Goal: Task Accomplishment & Management: Use online tool/utility

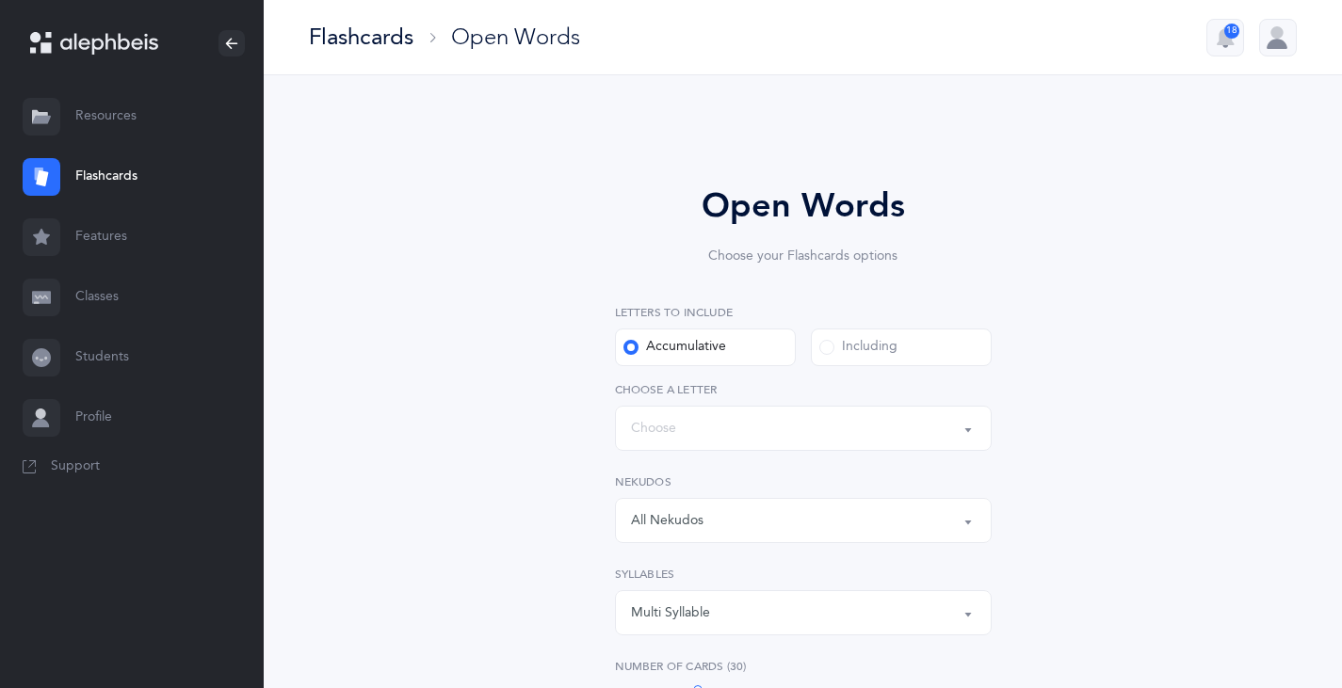
select select "single"
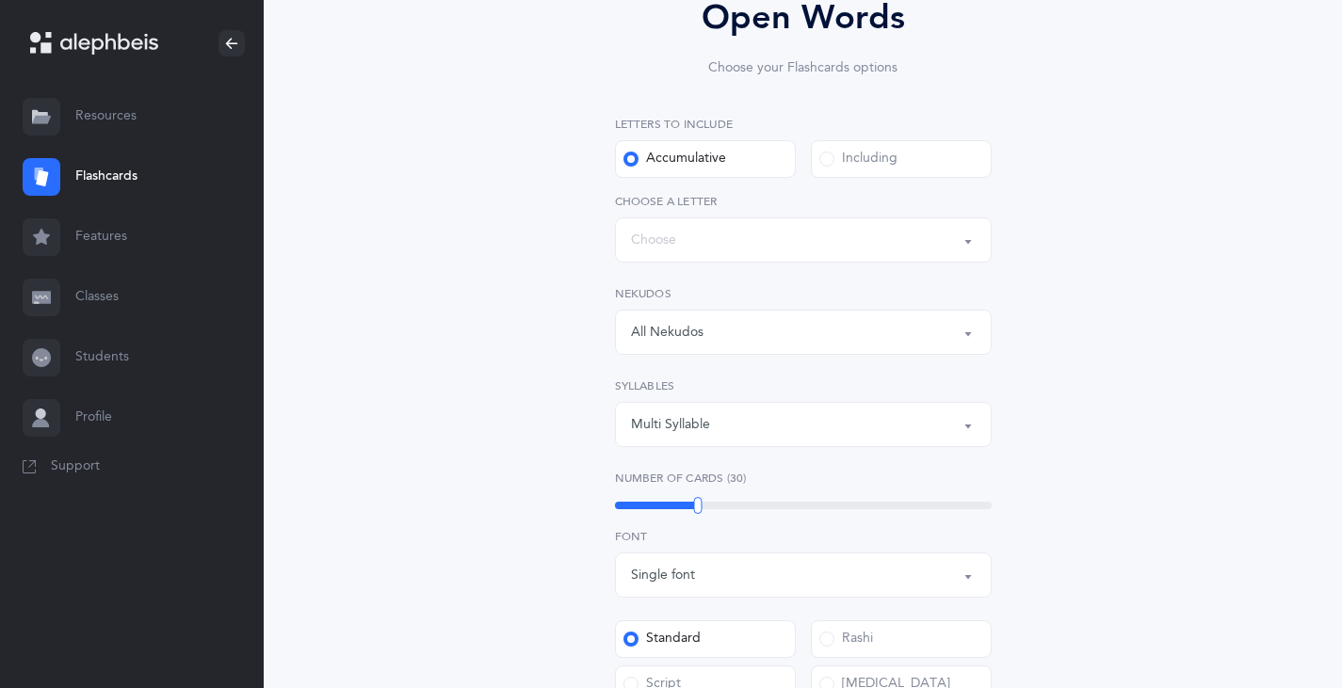
click at [964, 425] on button "Multi Syllable" at bounding box center [803, 424] width 377 height 45
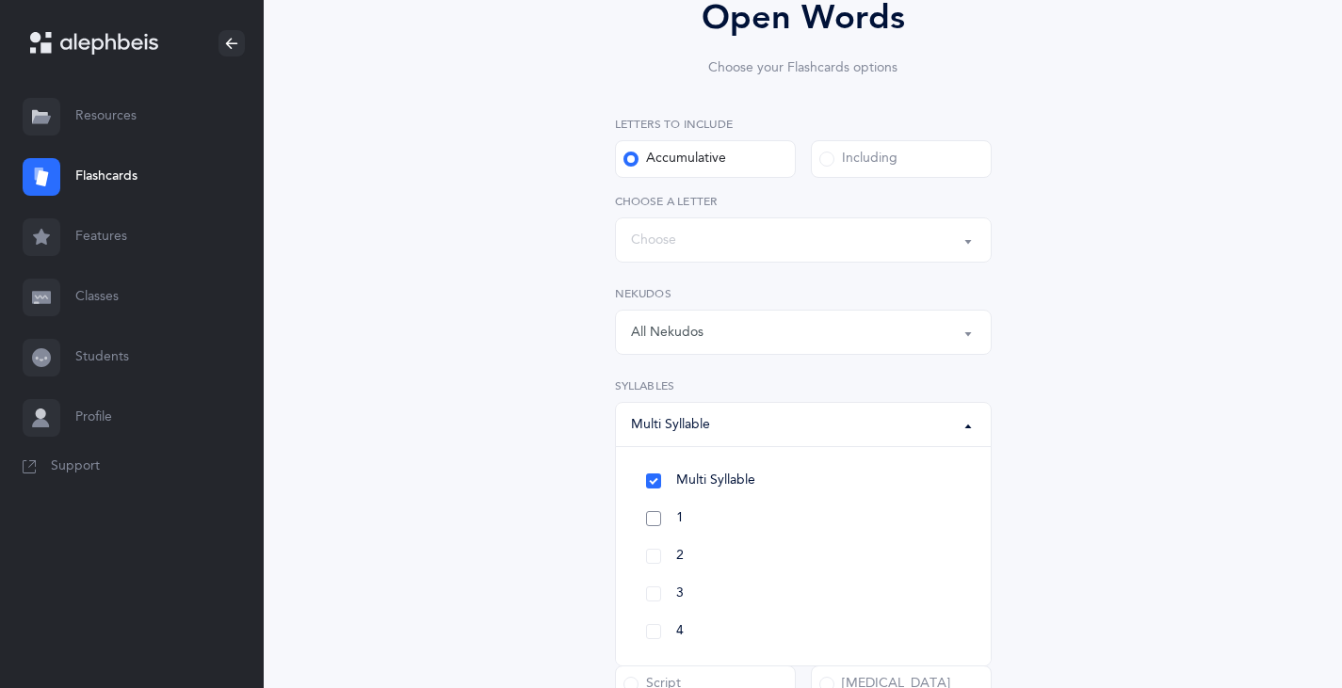
click at [657, 522] on link "1" at bounding box center [803, 519] width 345 height 38
select select
select select "1"
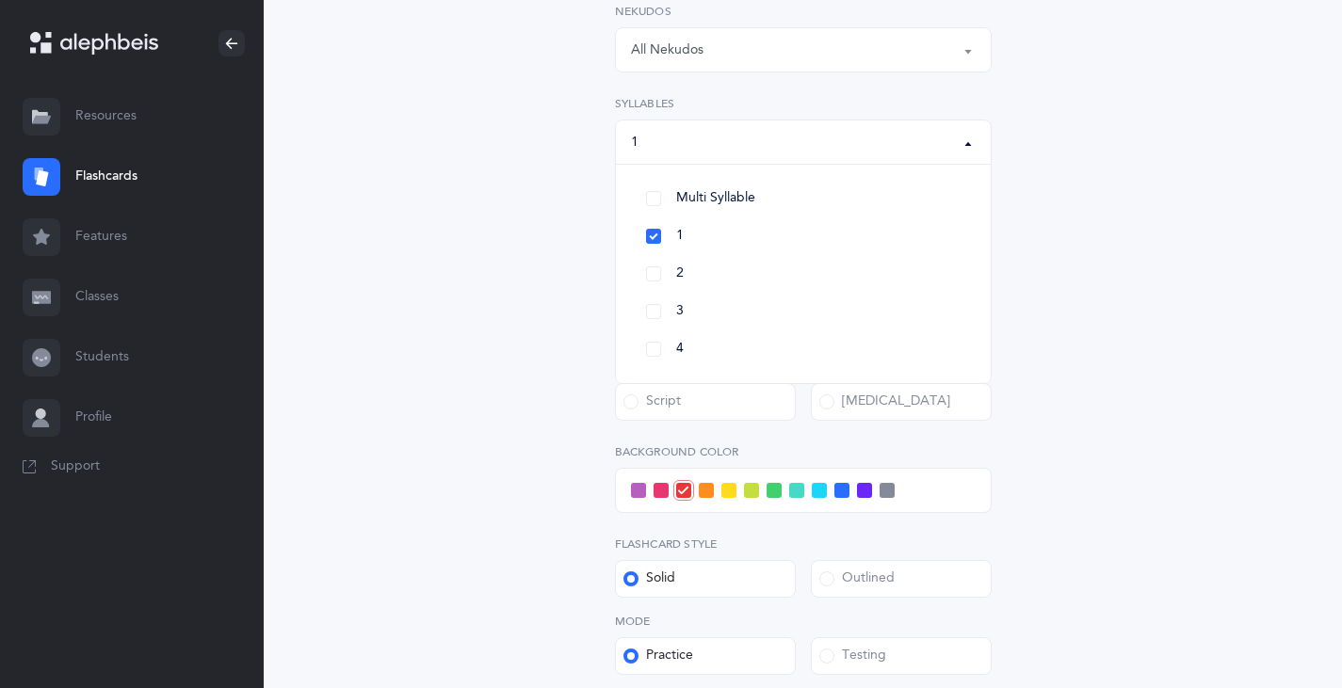
scroll to position [699, 0]
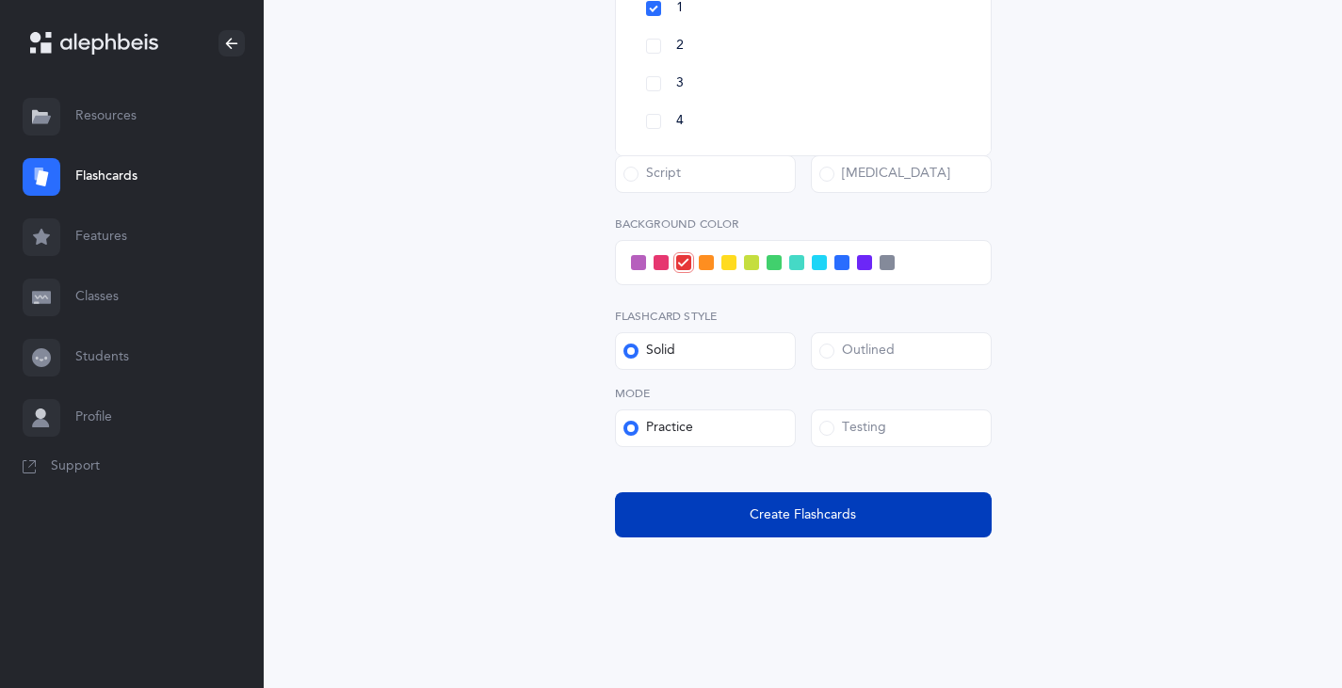
click at [784, 524] on span "Create Flashcards" at bounding box center [802, 516] width 106 height 20
select select
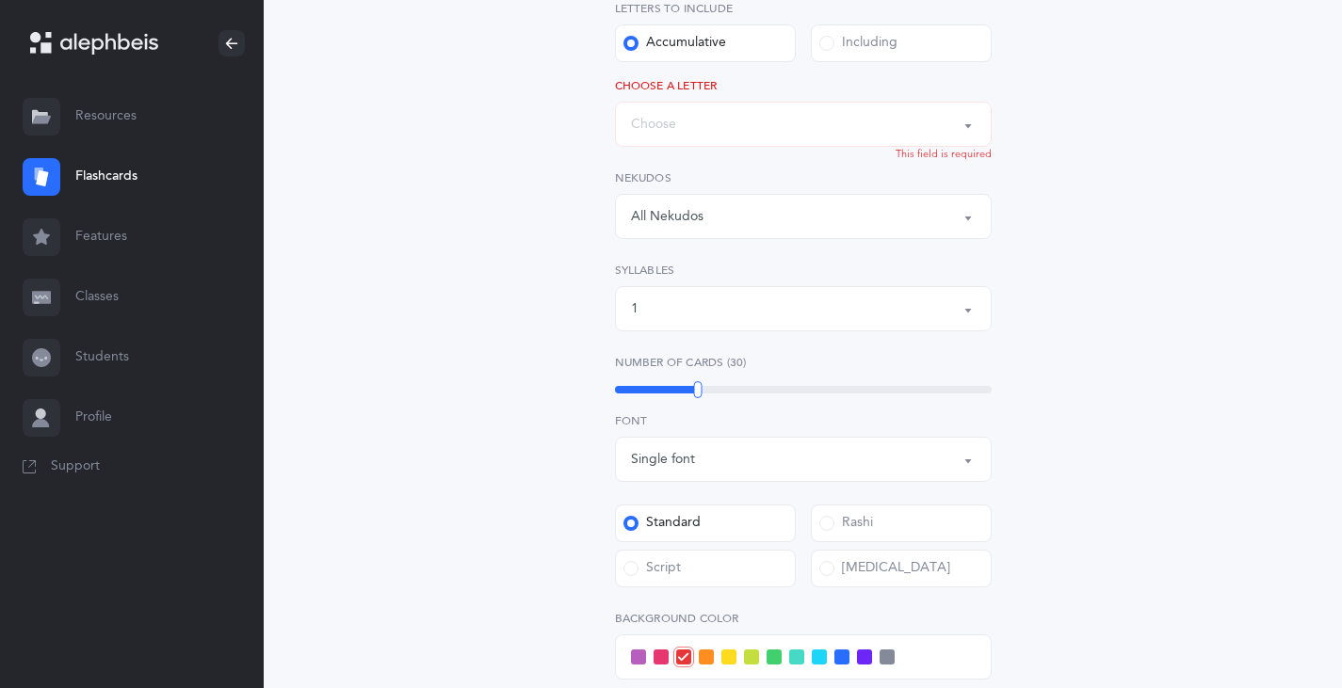
click at [694, 123] on div "Words up until: Choose" at bounding box center [803, 124] width 345 height 32
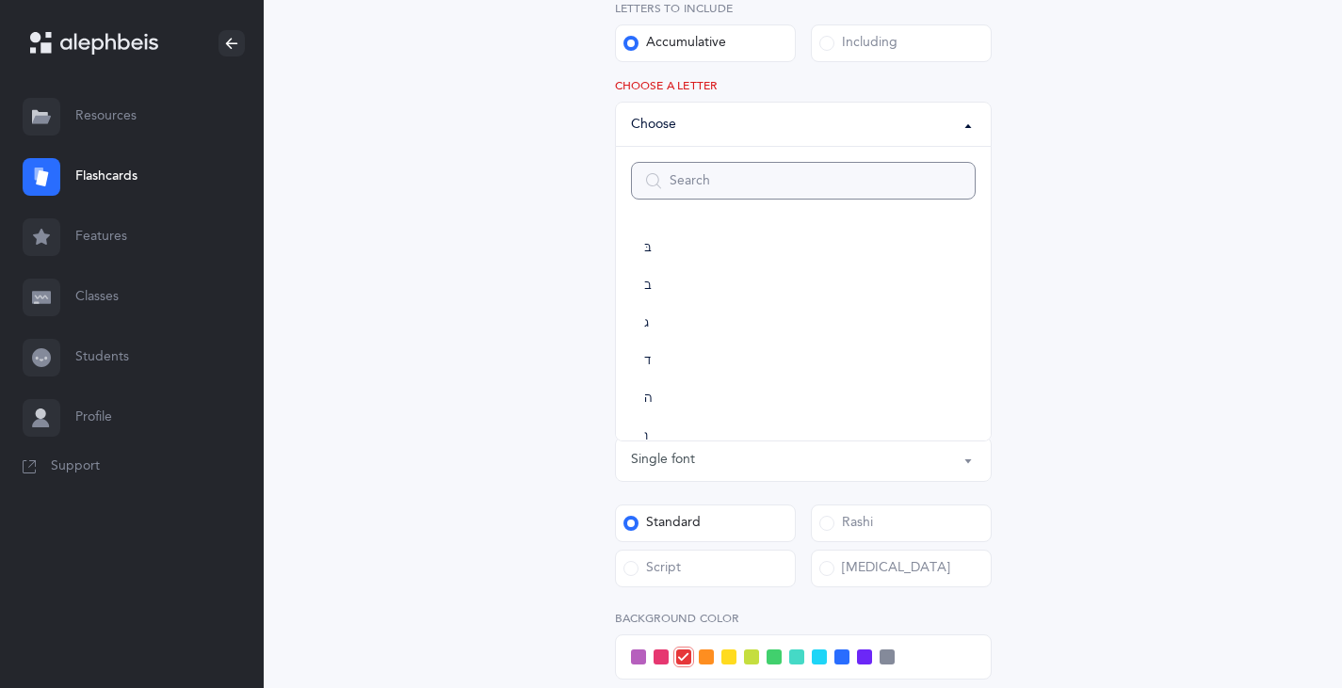
scroll to position [22, 0]
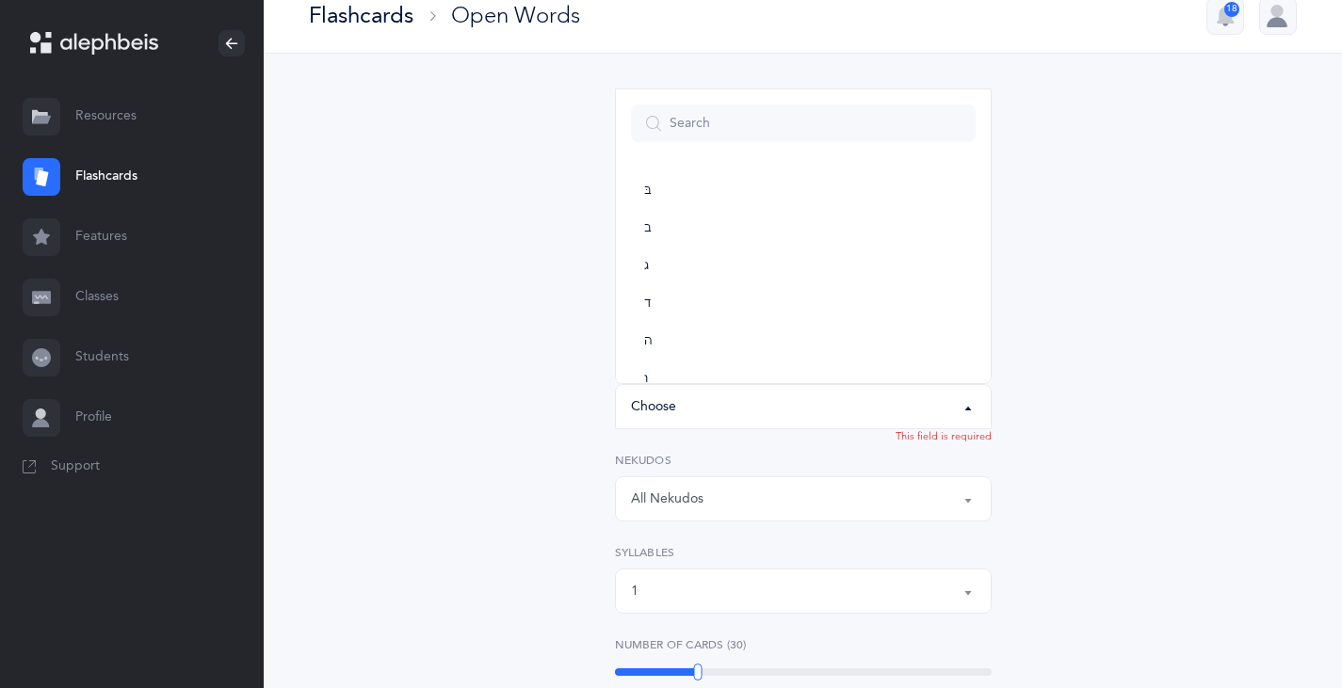
click at [95, 173] on link "Flashcards" at bounding box center [132, 177] width 264 height 60
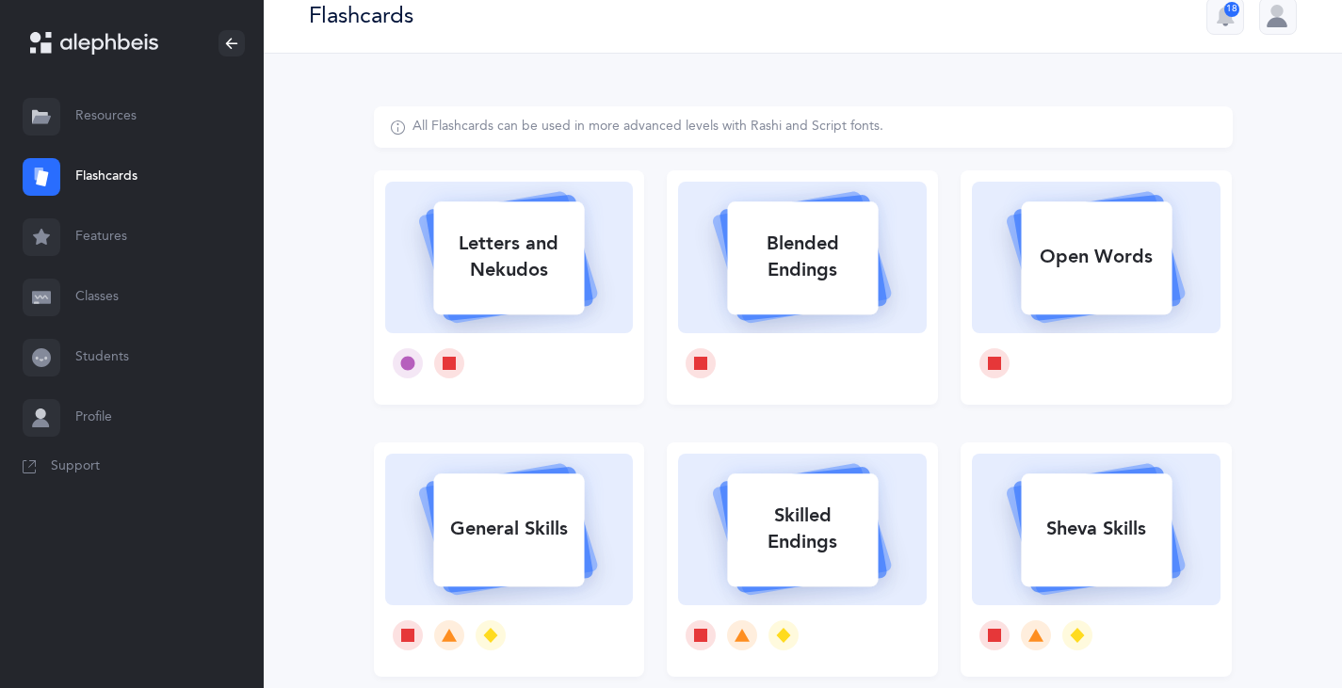
click at [523, 254] on div "Letters and Nekudos" at bounding box center [508, 256] width 151 height 75
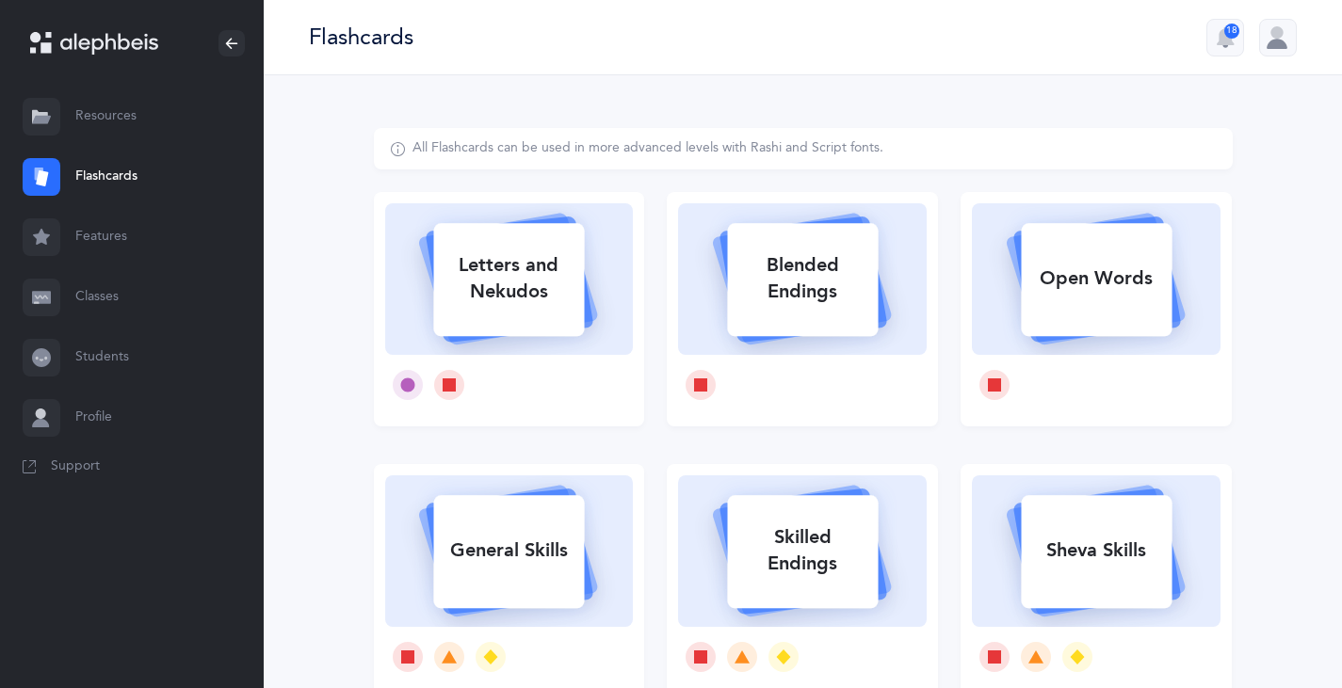
select select
select select "single"
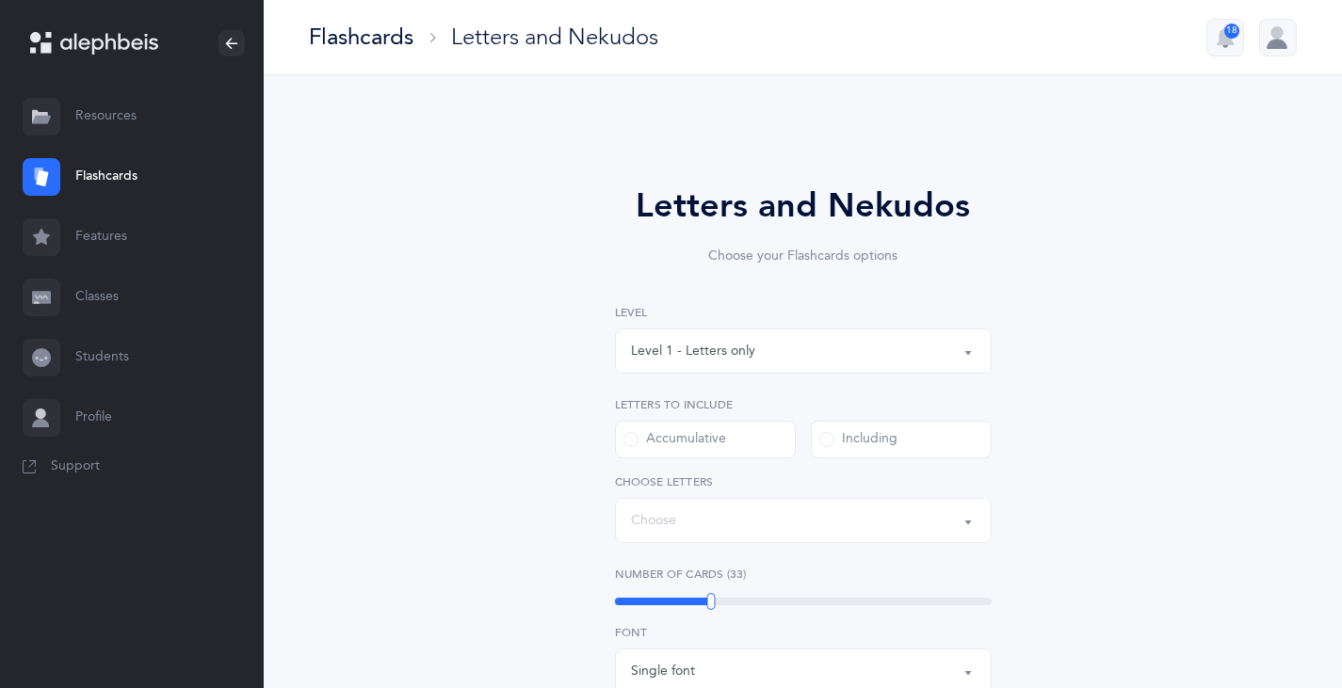
select select "27"
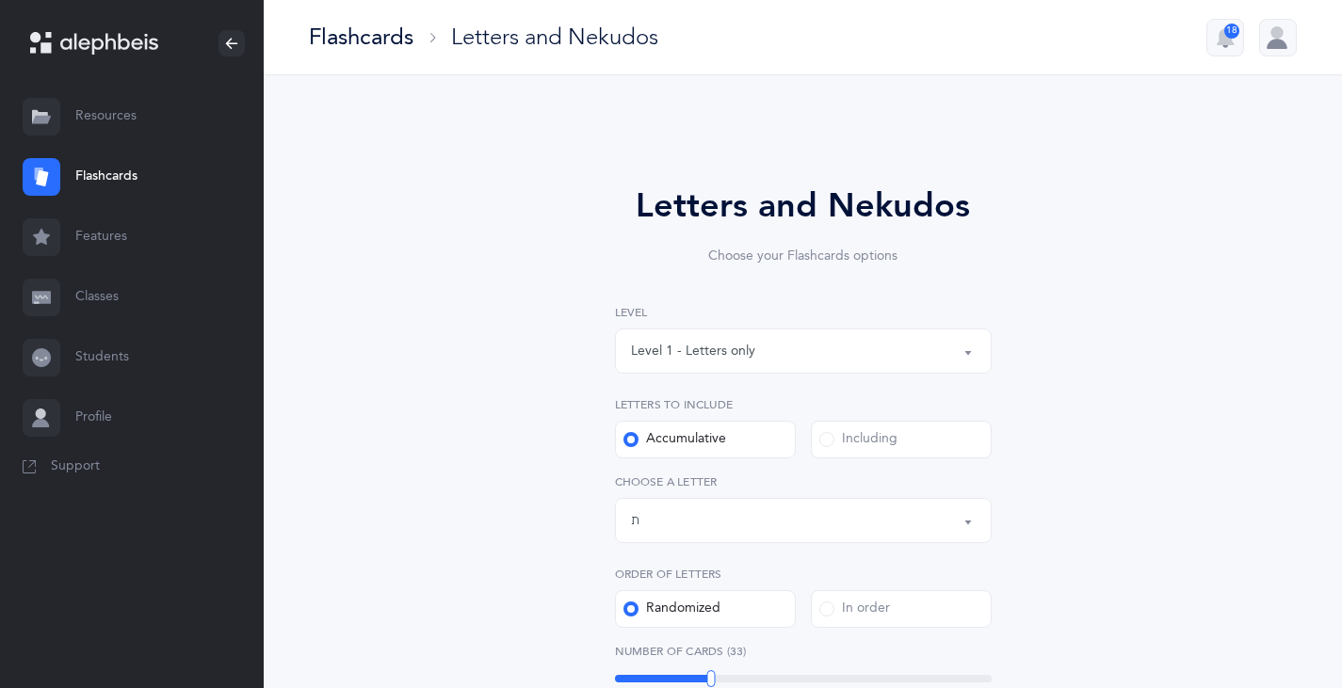
click at [107, 164] on link "Flashcards" at bounding box center [132, 177] width 264 height 60
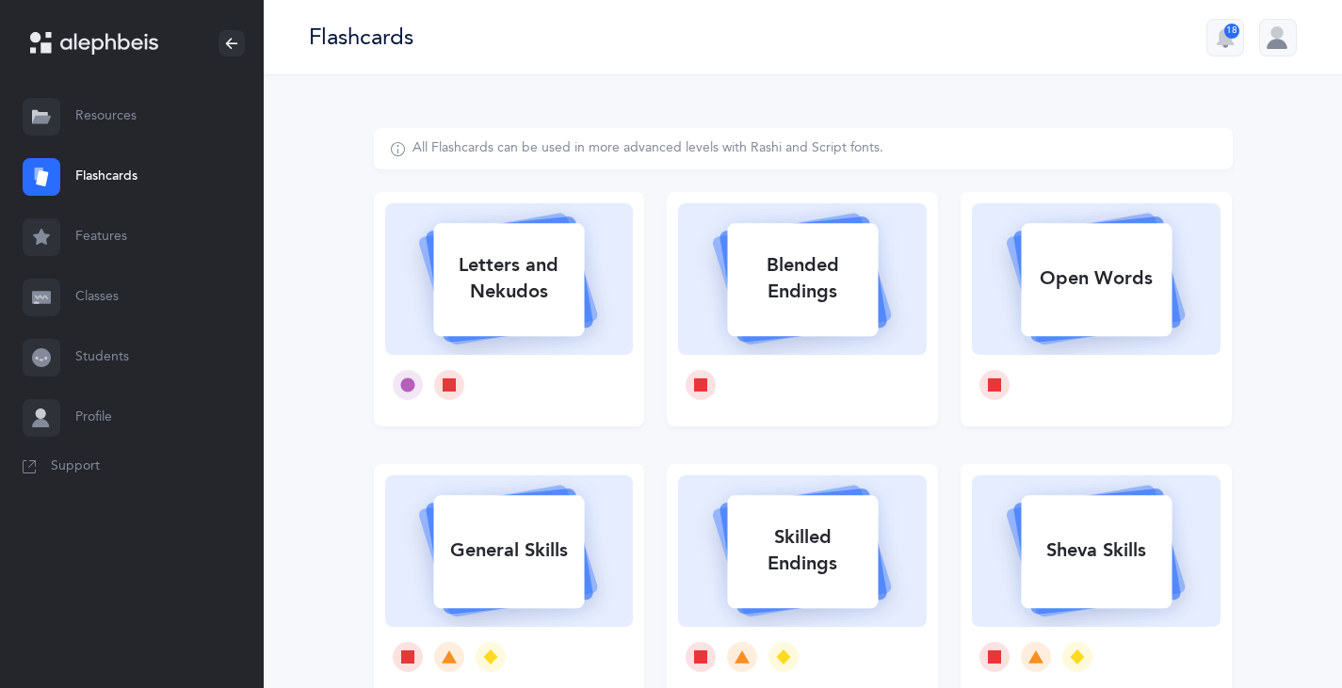
click at [790, 331] on rect at bounding box center [803, 279] width 151 height 113
select select "5"
select select "single"
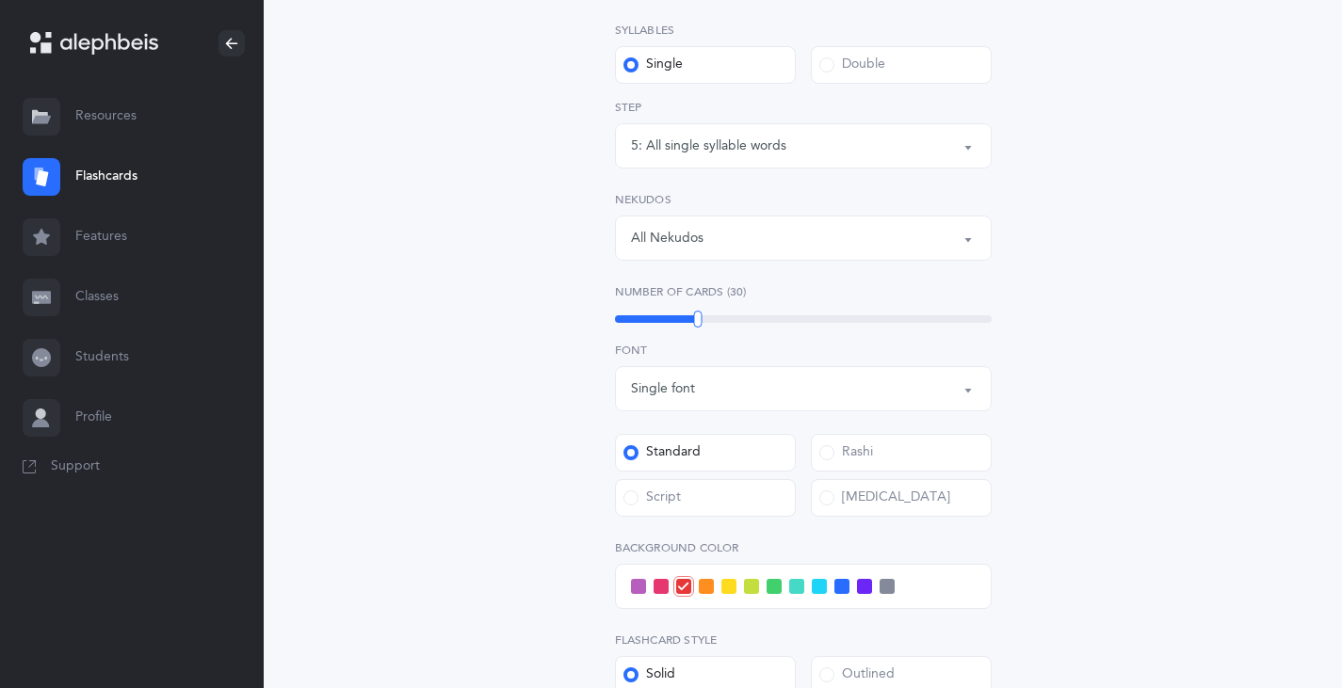
scroll to position [471, 0]
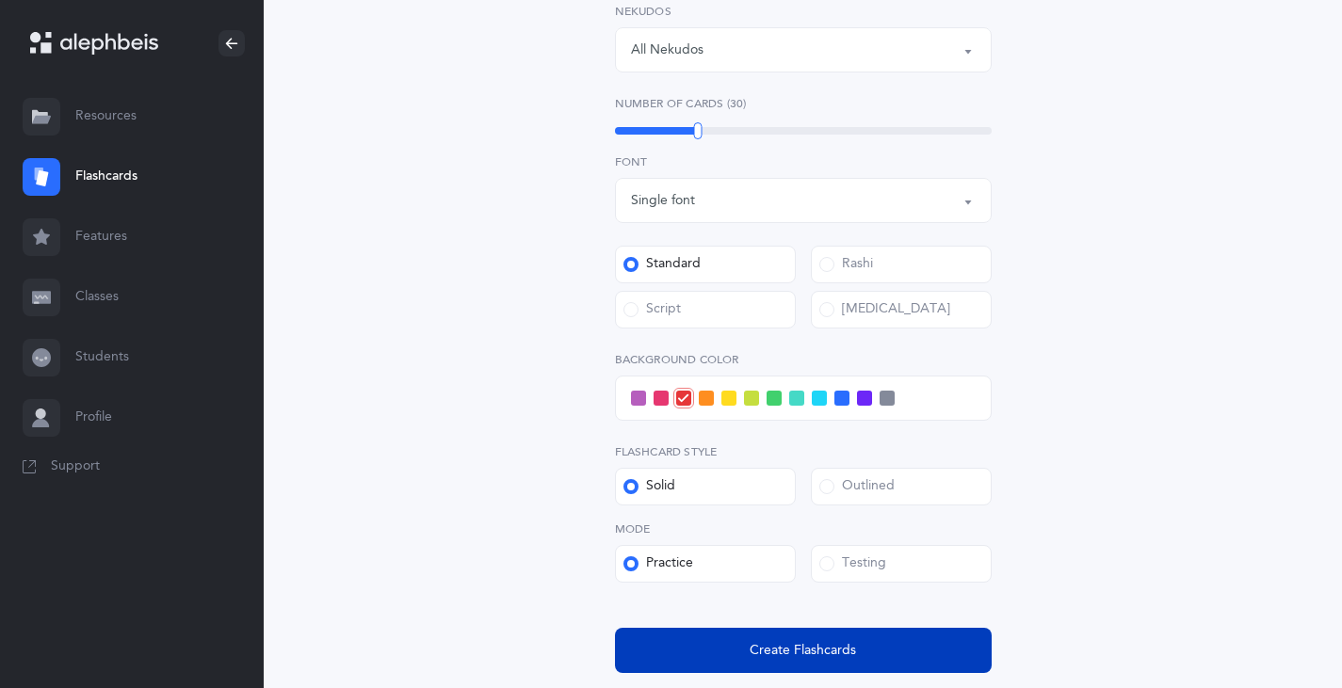
click at [797, 651] on span "Create Flashcards" at bounding box center [802, 651] width 106 height 20
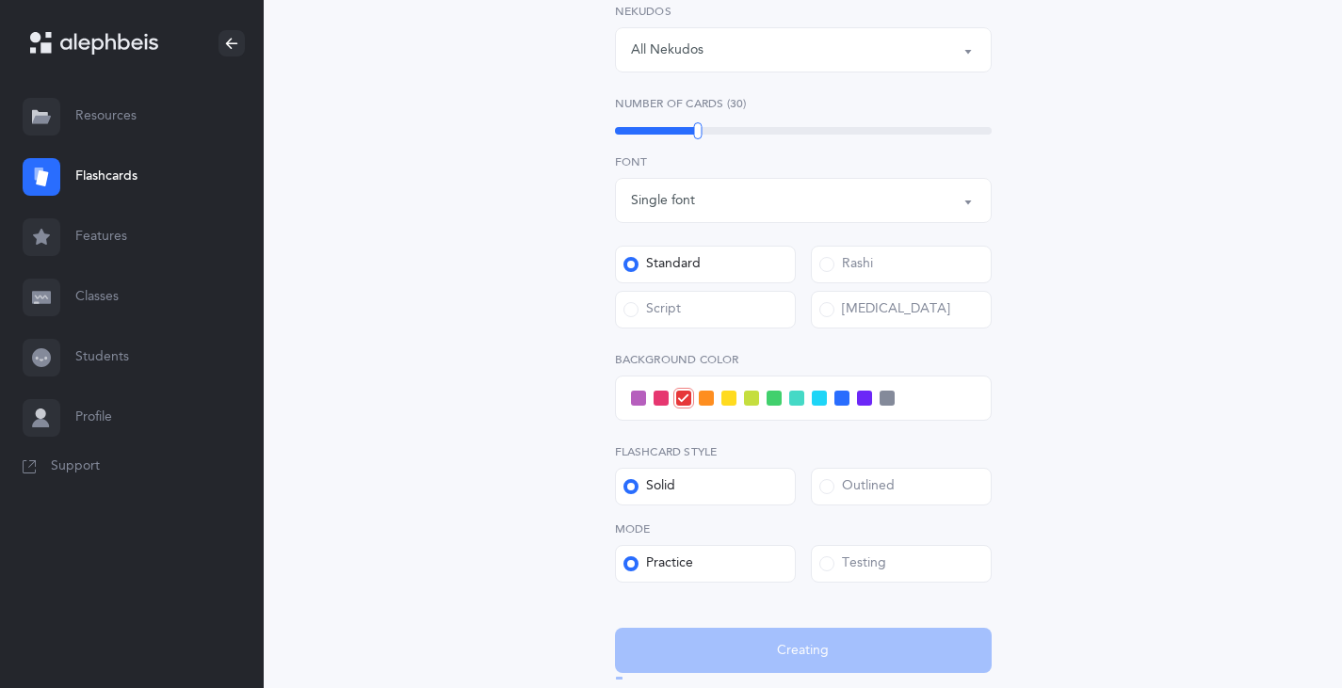
scroll to position [0, 0]
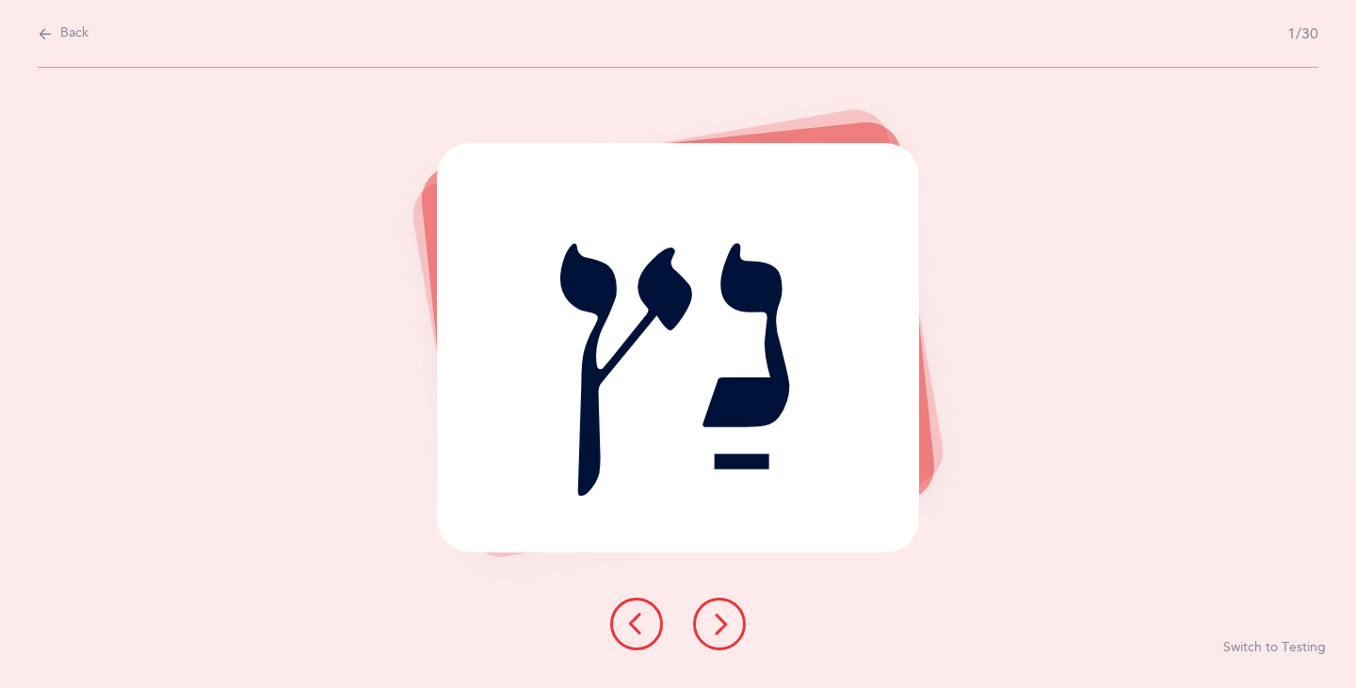
click at [44, 36] on icon at bounding box center [45, 34] width 15 height 21
select select "5"
select select "single"
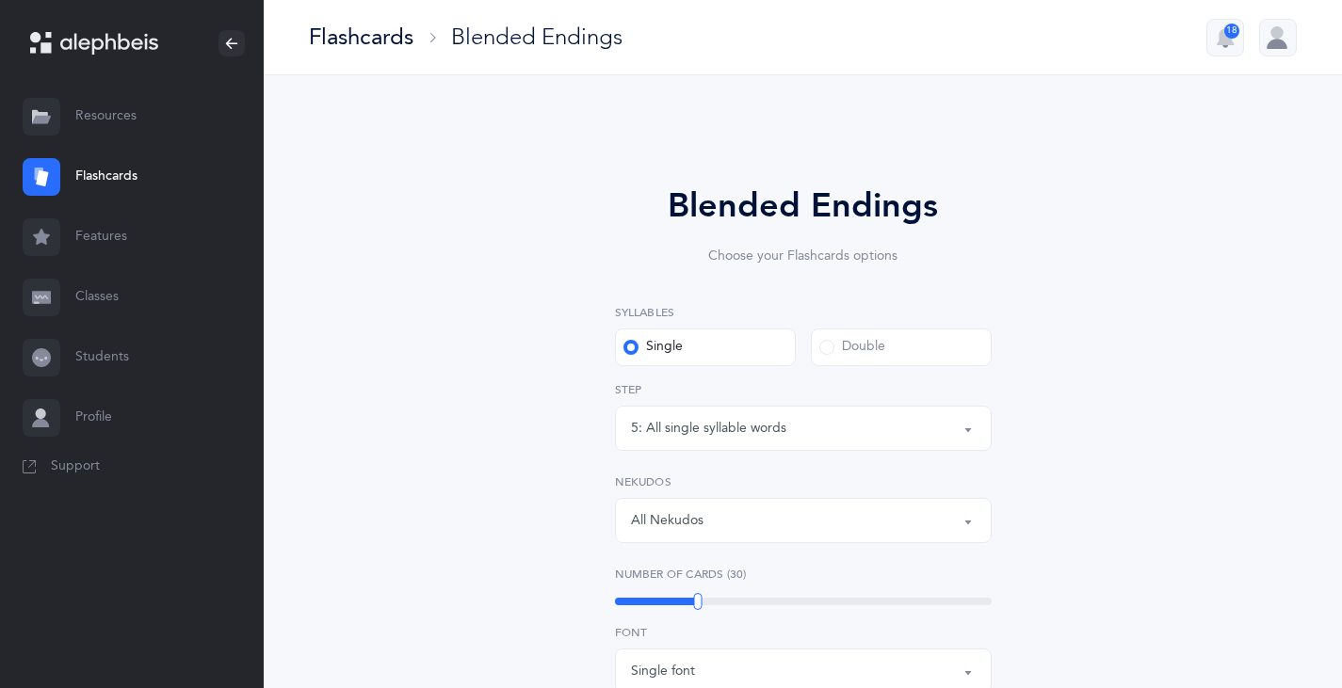
click at [966, 524] on button "All Nekudos" at bounding box center [803, 520] width 377 height 45
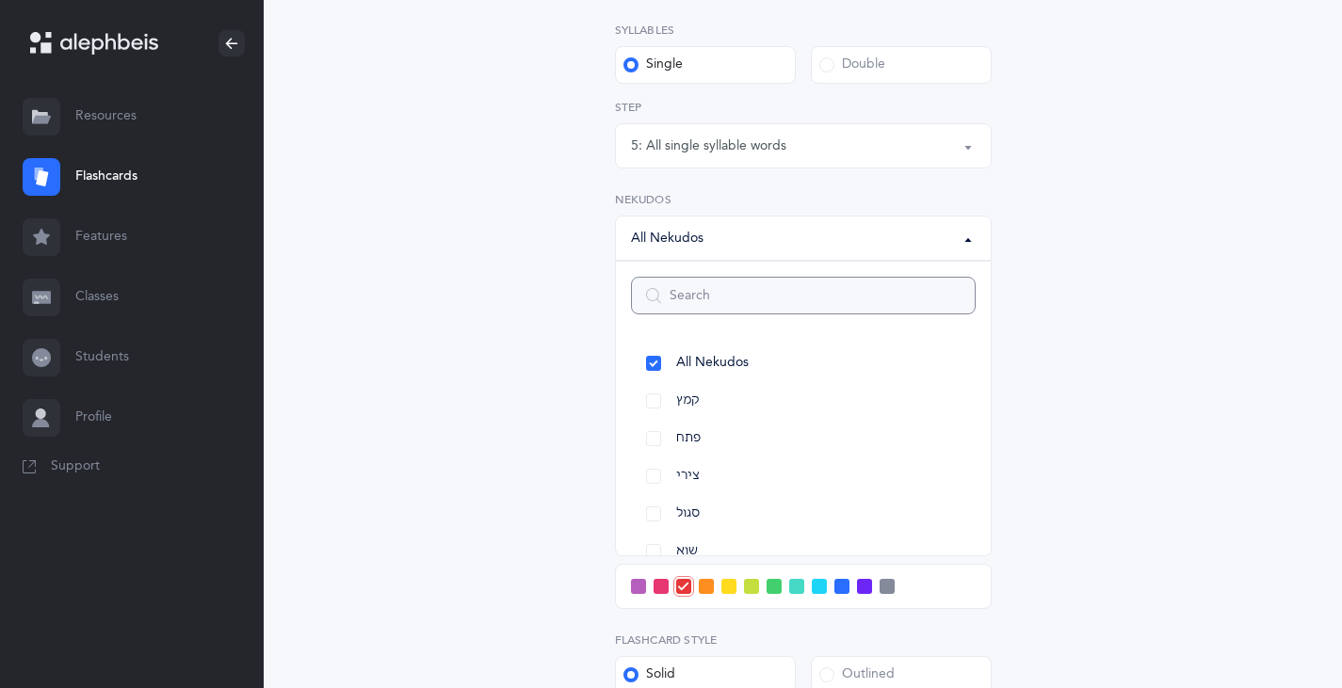
scroll to position [565, 0]
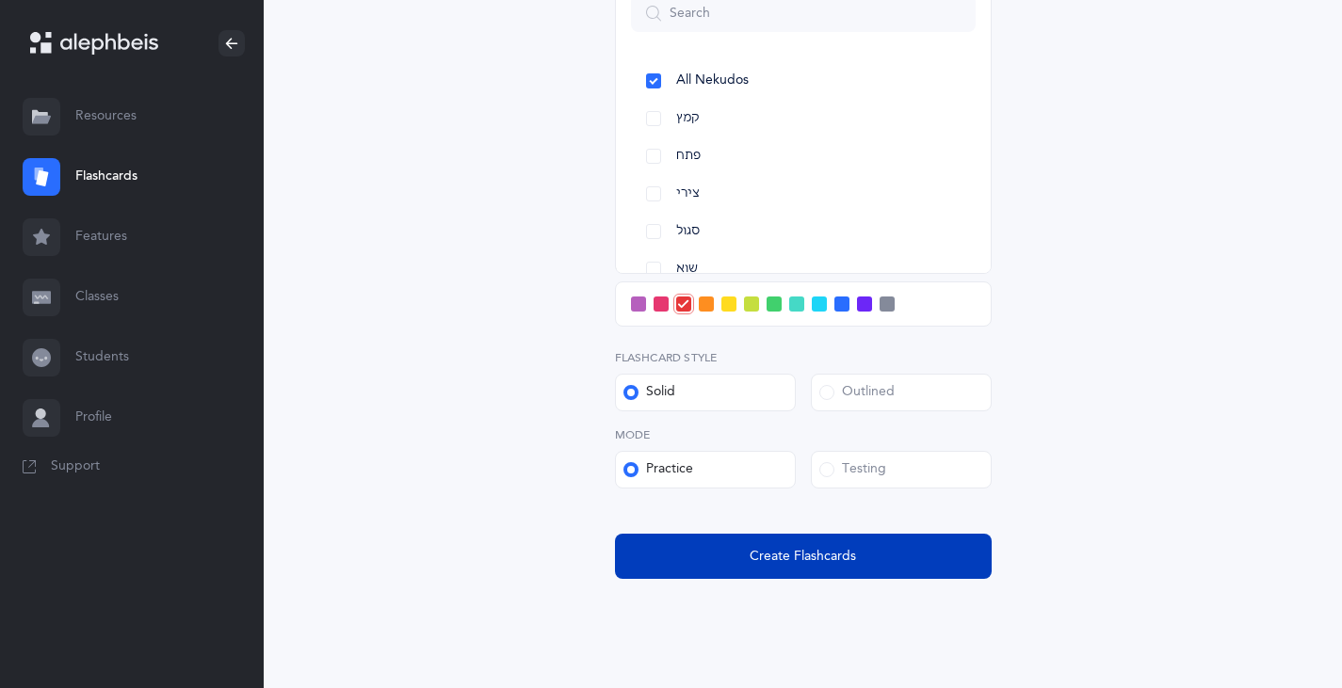
click at [795, 565] on span "Create Flashcards" at bounding box center [802, 557] width 106 height 20
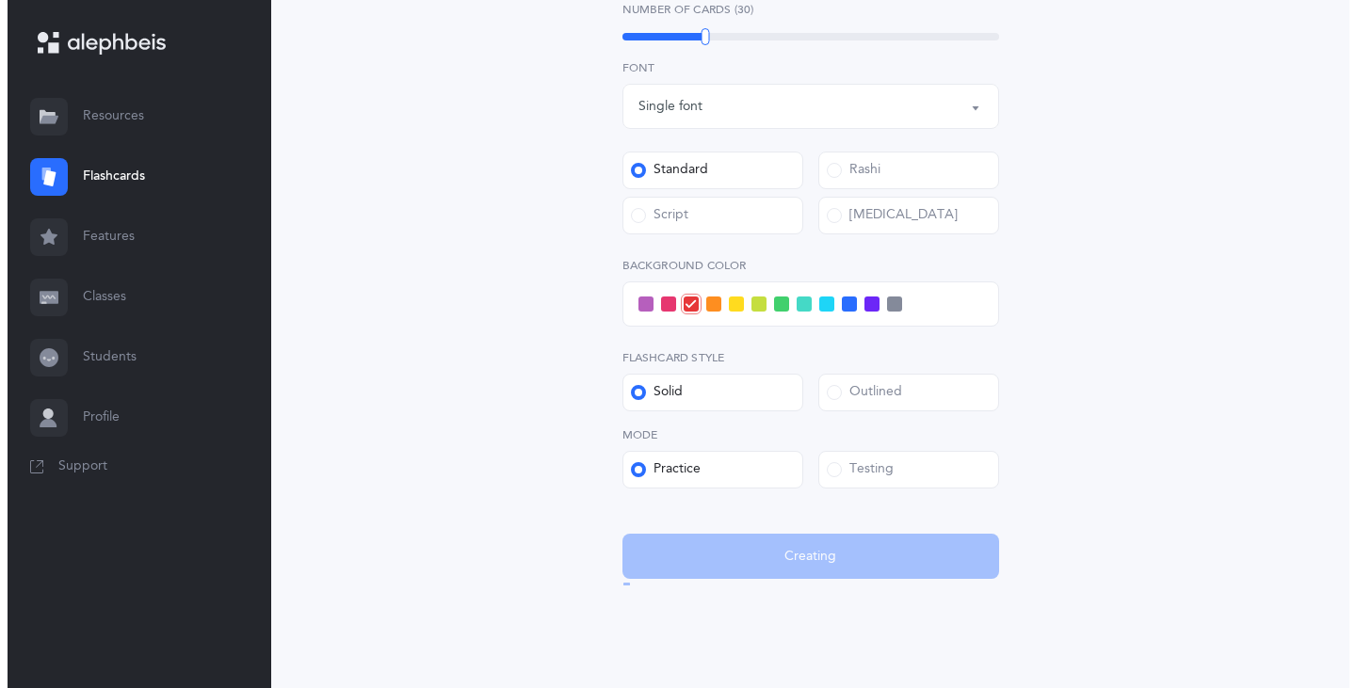
scroll to position [0, 0]
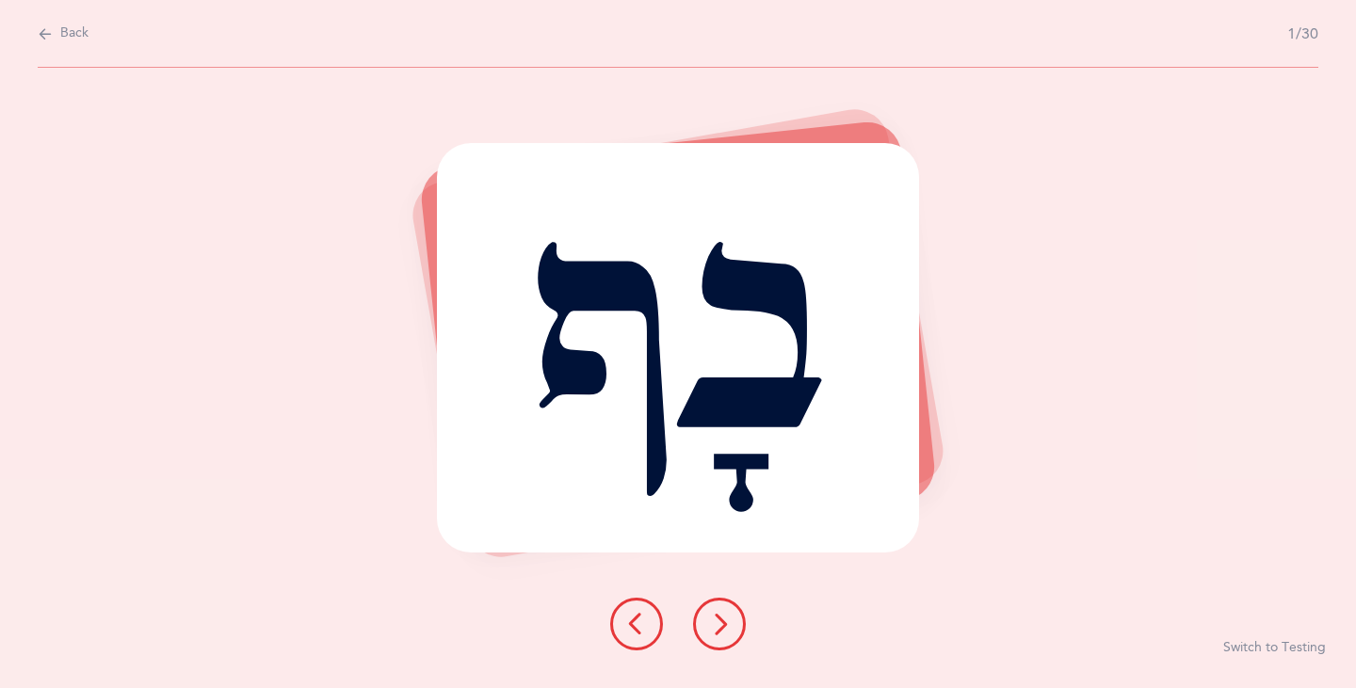
click at [711, 628] on icon at bounding box center [719, 624] width 23 height 23
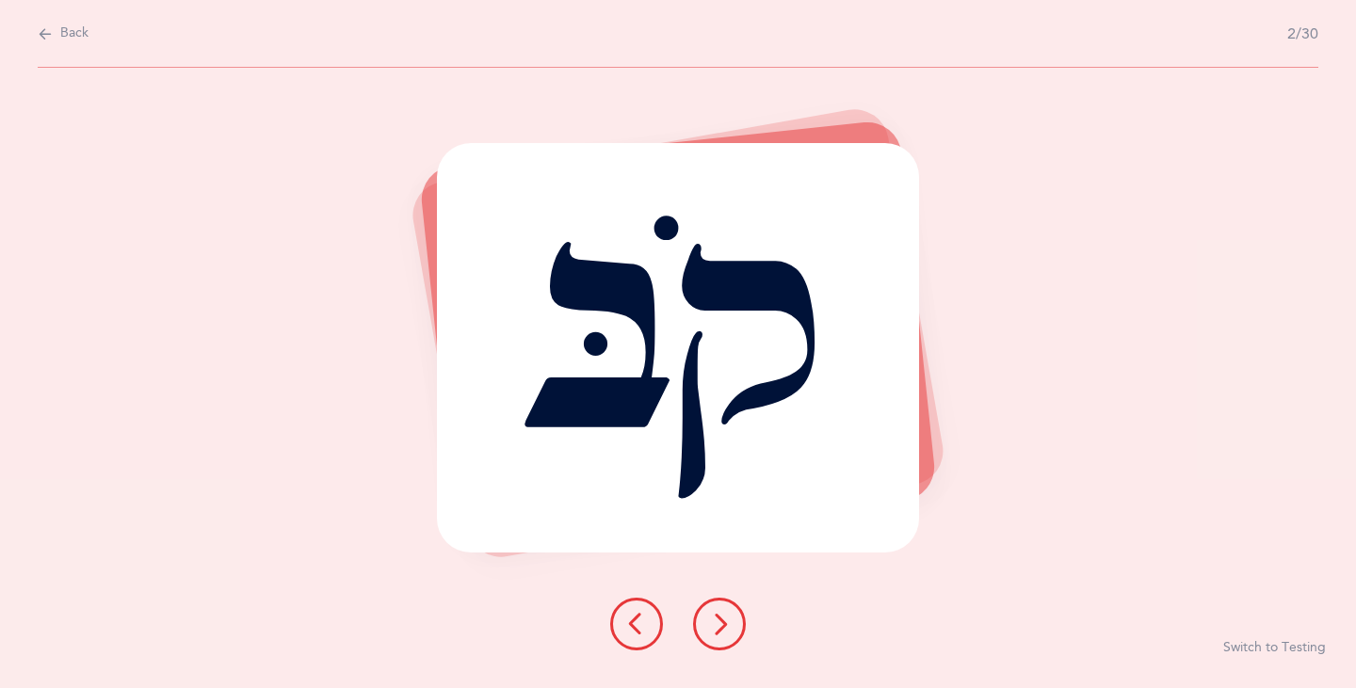
click at [711, 628] on icon at bounding box center [719, 624] width 23 height 23
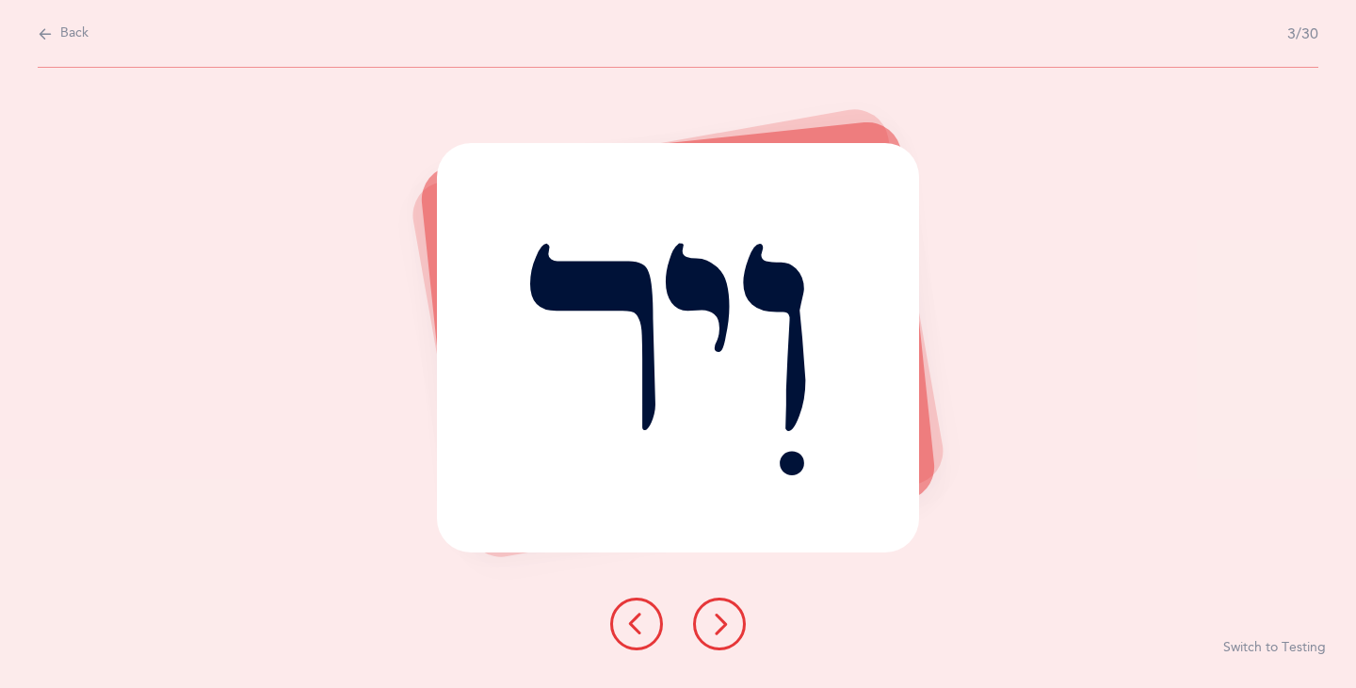
click at [722, 630] on icon at bounding box center [719, 624] width 23 height 23
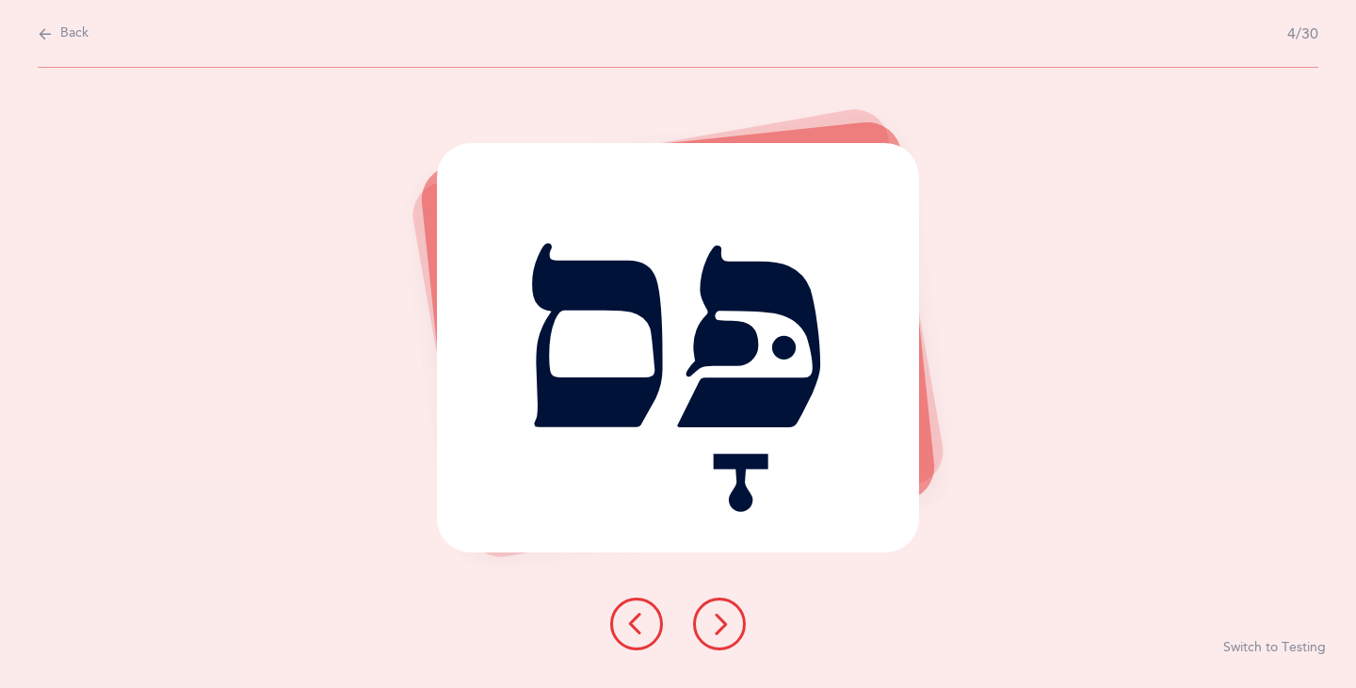
click at [716, 628] on icon at bounding box center [719, 624] width 23 height 23
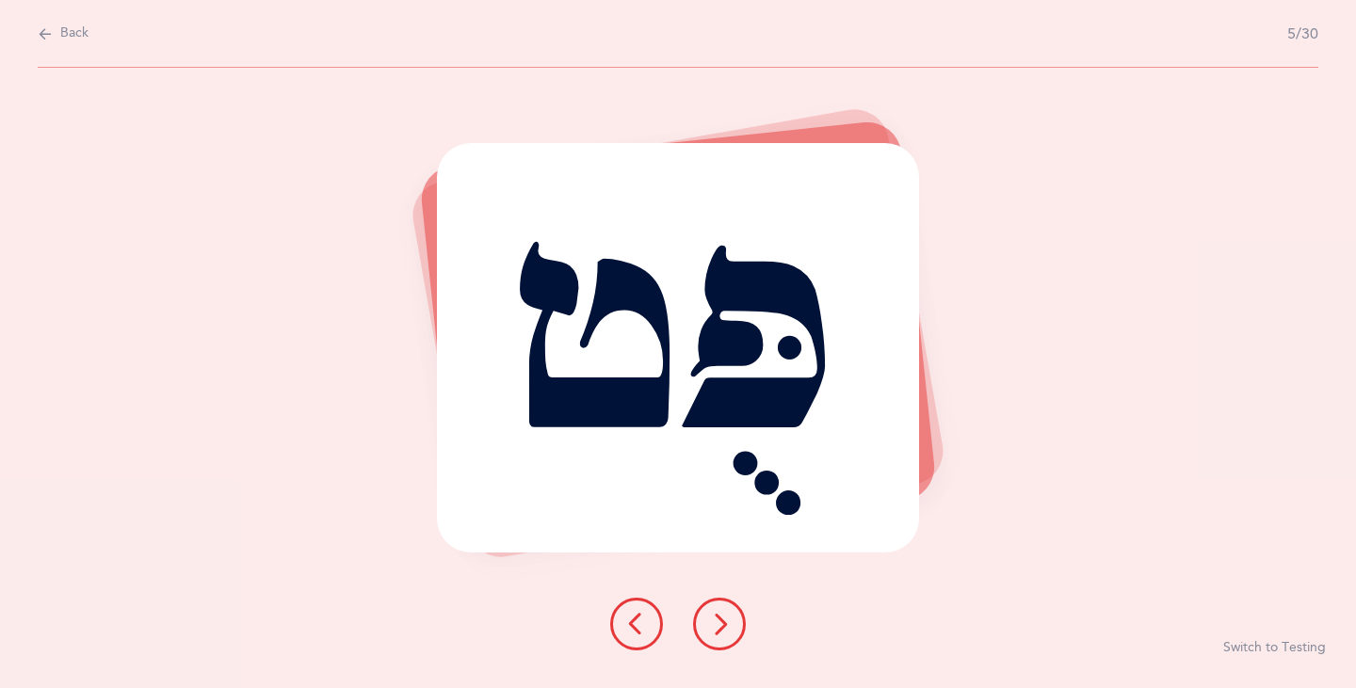
click at [716, 628] on icon at bounding box center [719, 624] width 23 height 23
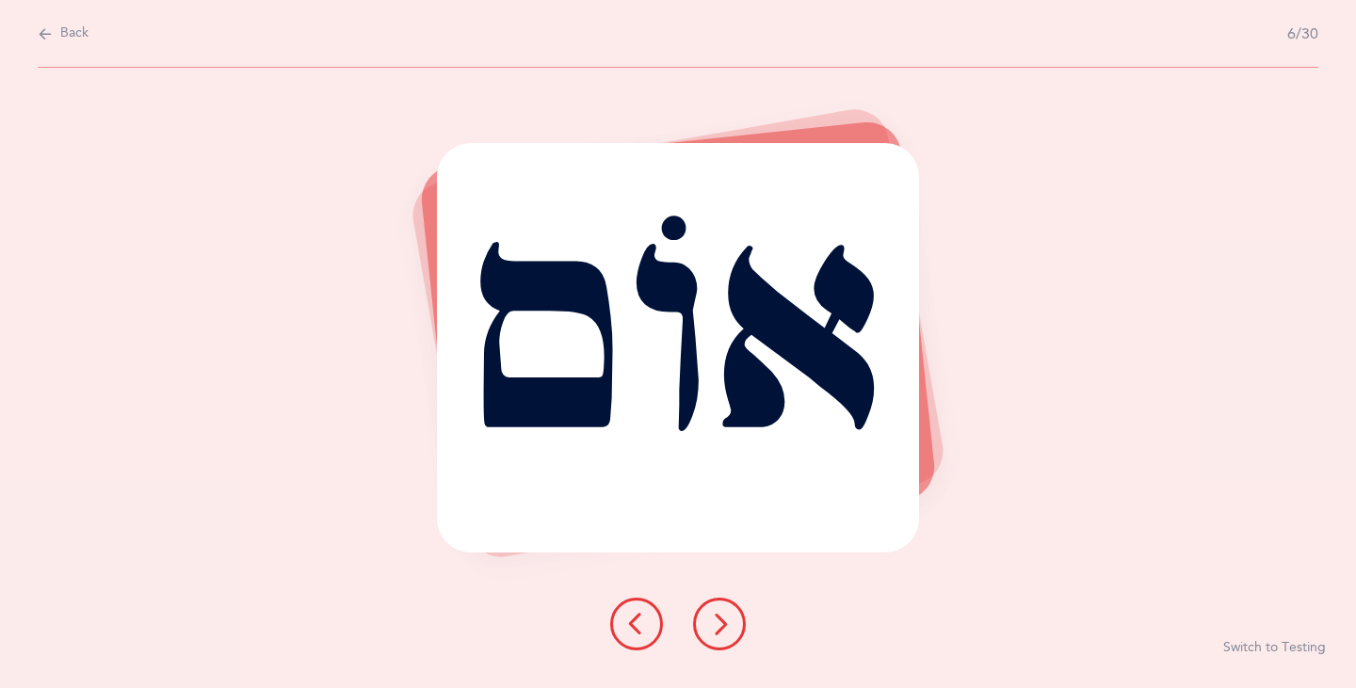
click at [716, 628] on icon at bounding box center [719, 624] width 23 height 23
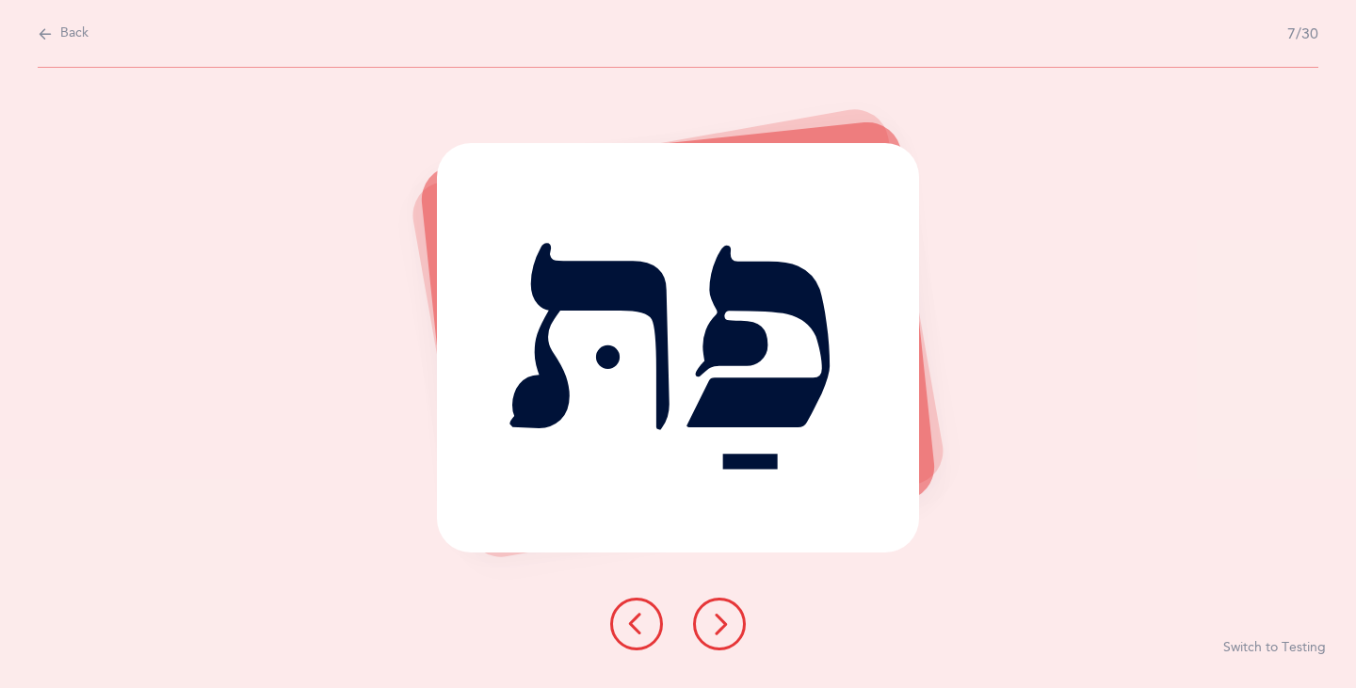
click at [630, 622] on icon at bounding box center [636, 624] width 23 height 23
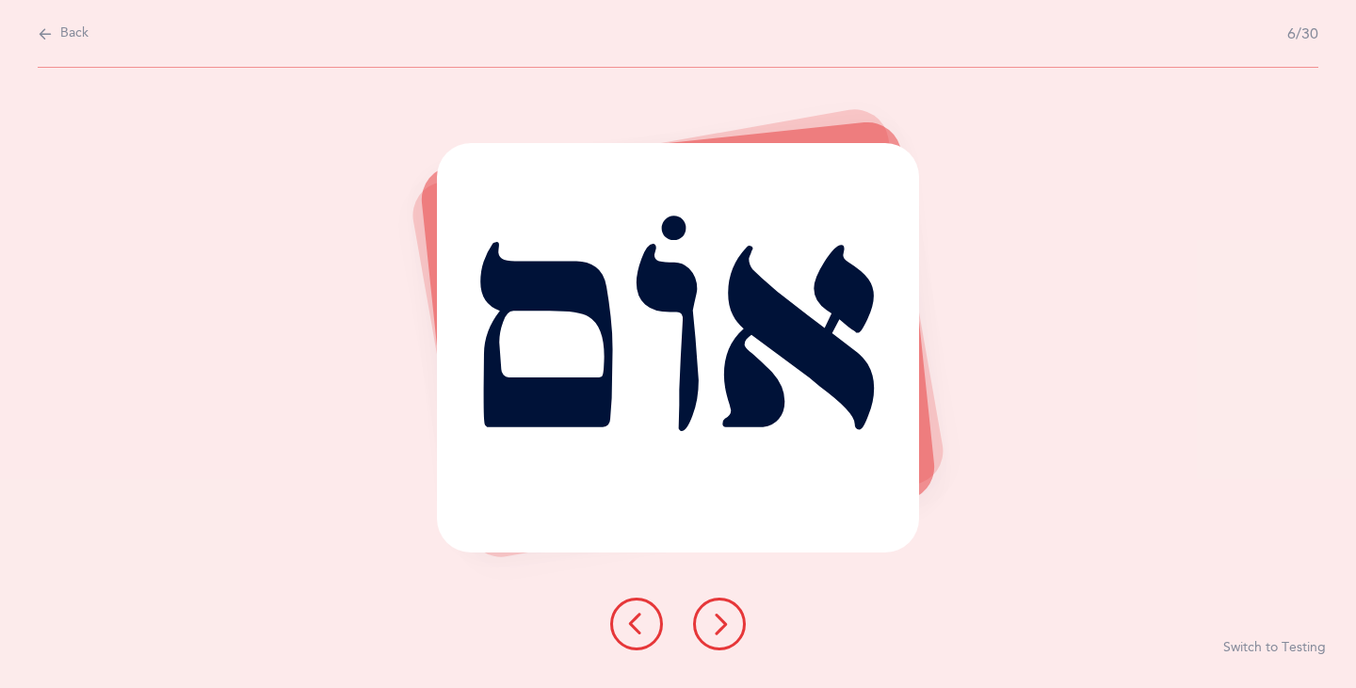
click at [723, 629] on icon at bounding box center [719, 624] width 23 height 23
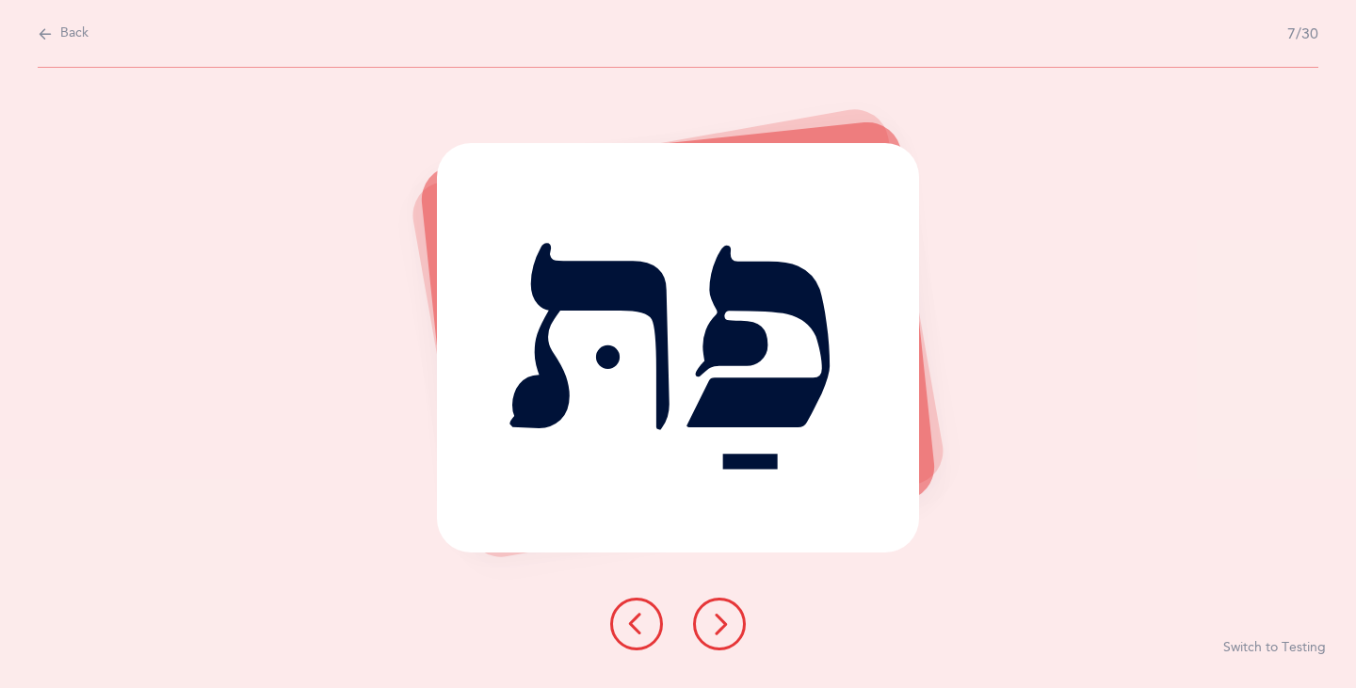
click at [723, 629] on icon at bounding box center [719, 624] width 23 height 23
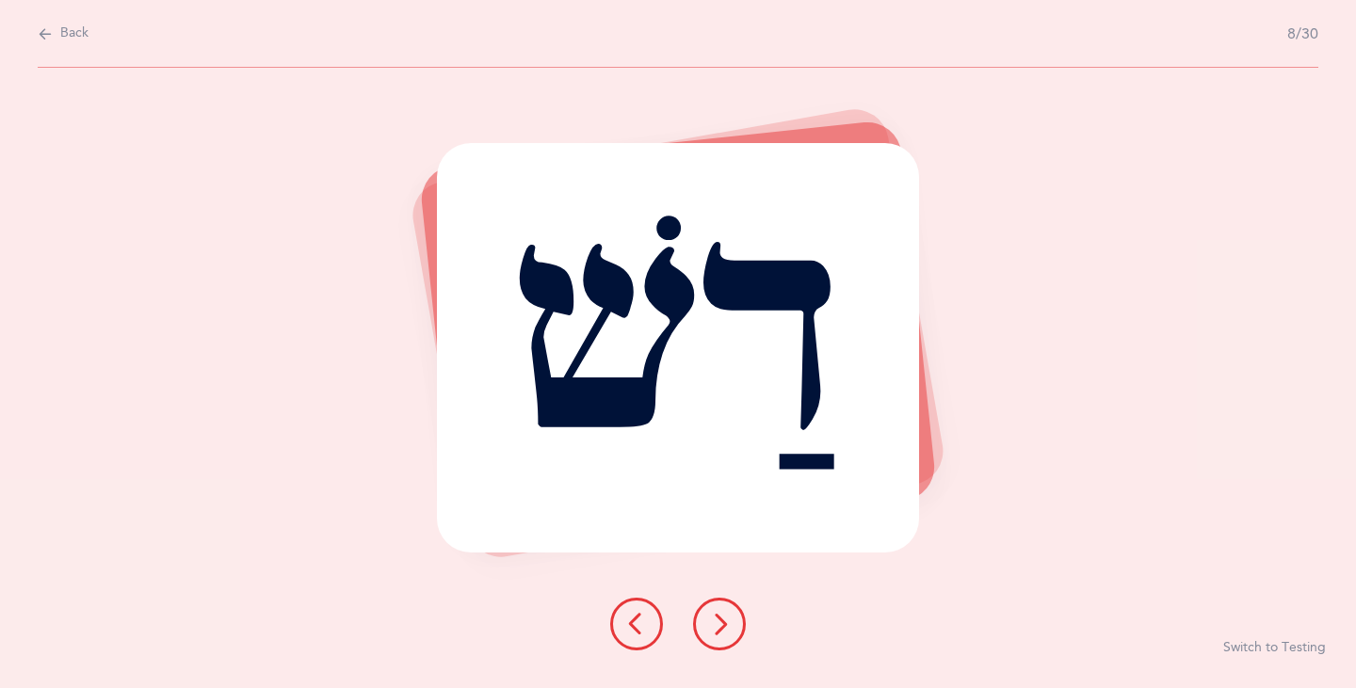
click at [723, 629] on icon at bounding box center [719, 624] width 23 height 23
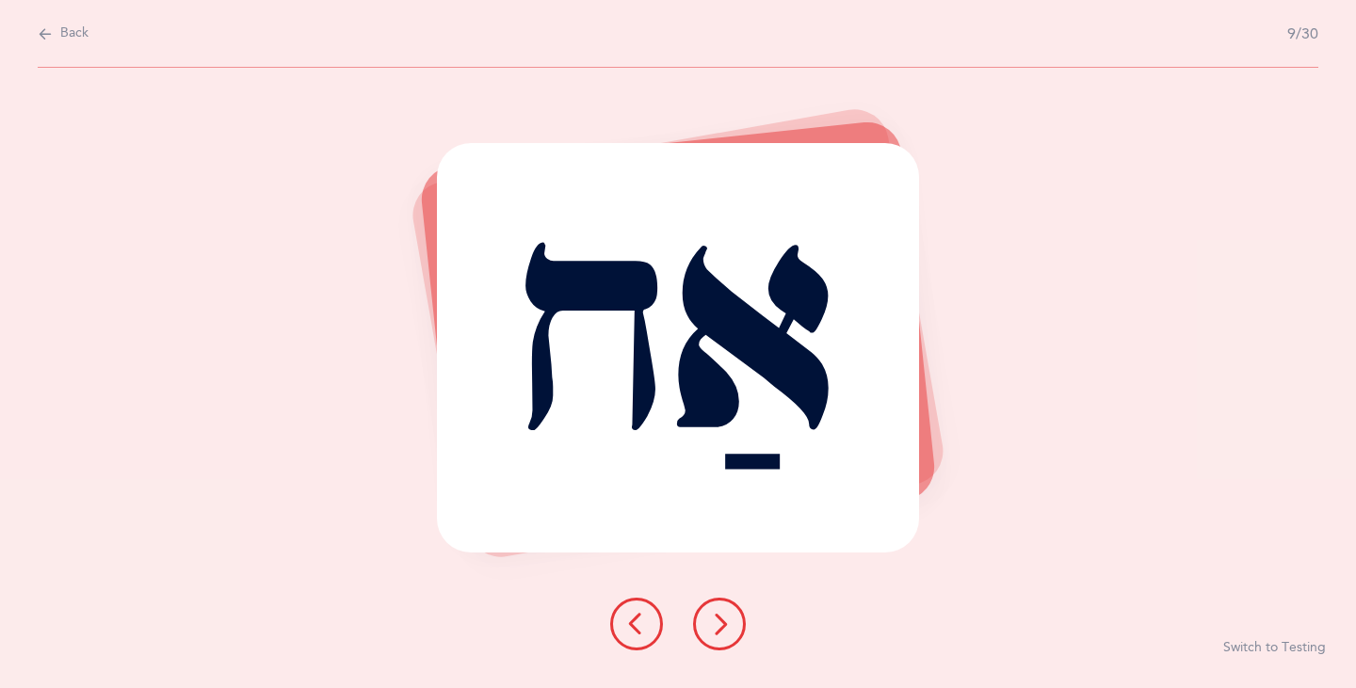
click at [723, 629] on icon at bounding box center [719, 624] width 23 height 23
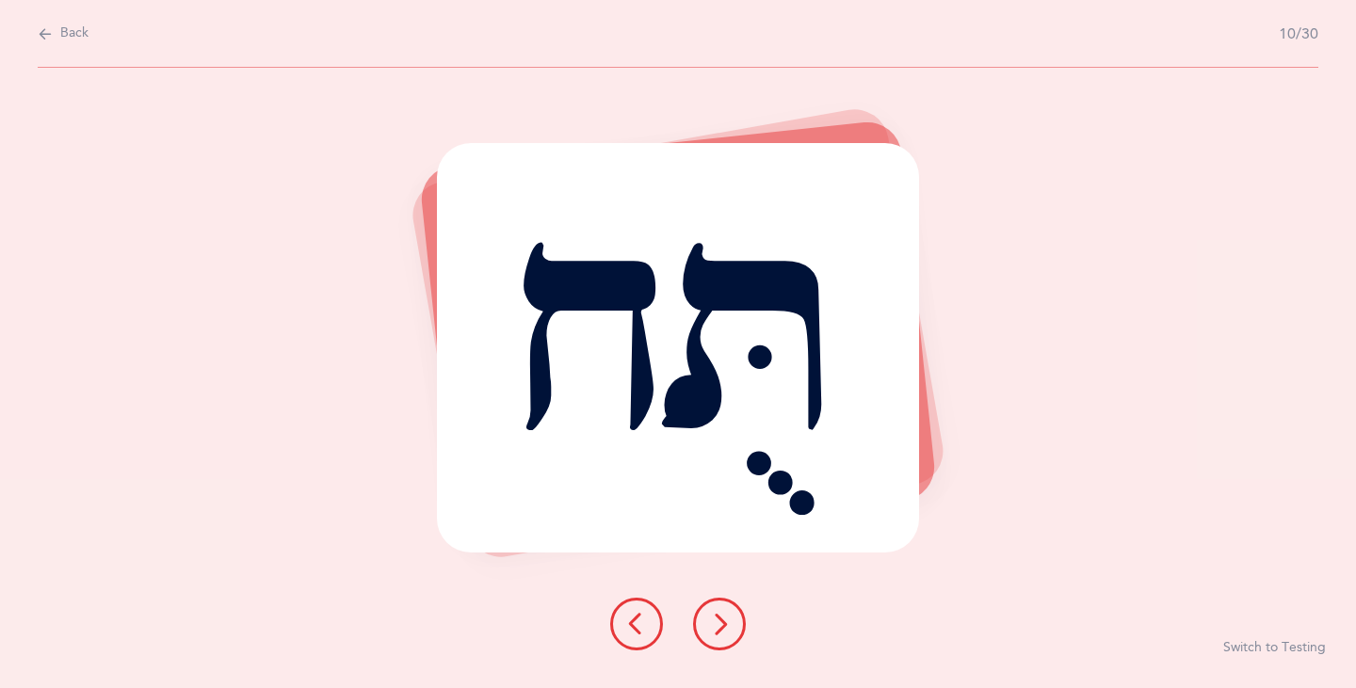
click at [723, 629] on icon at bounding box center [719, 624] width 23 height 23
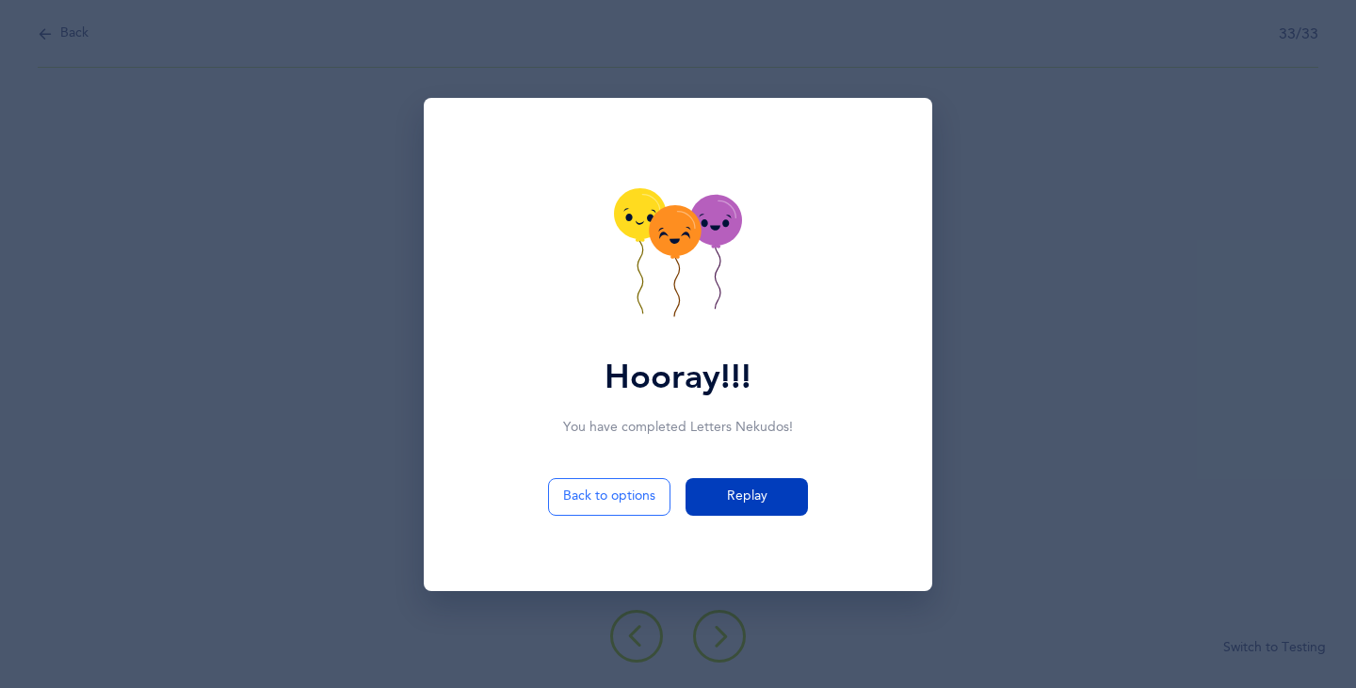
click at [742, 493] on span "Replay" at bounding box center [747, 497] width 40 height 20
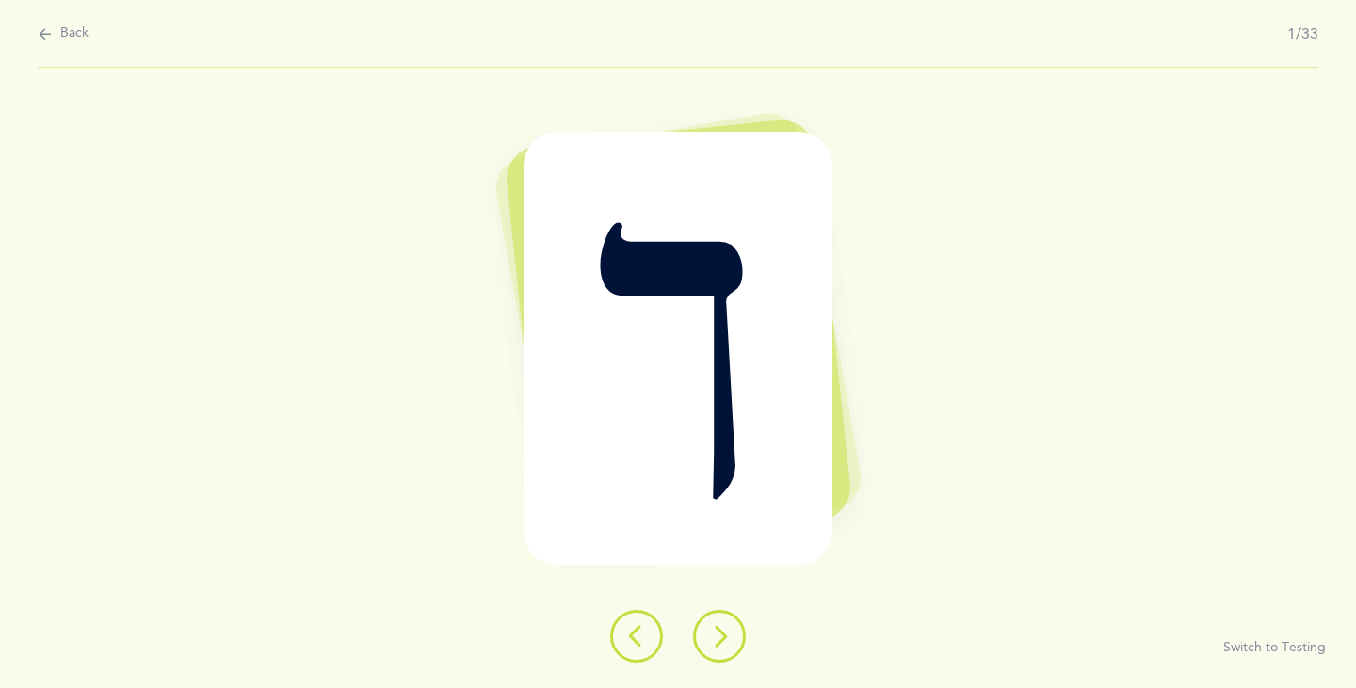
click at [726, 640] on icon at bounding box center [719, 636] width 23 height 23
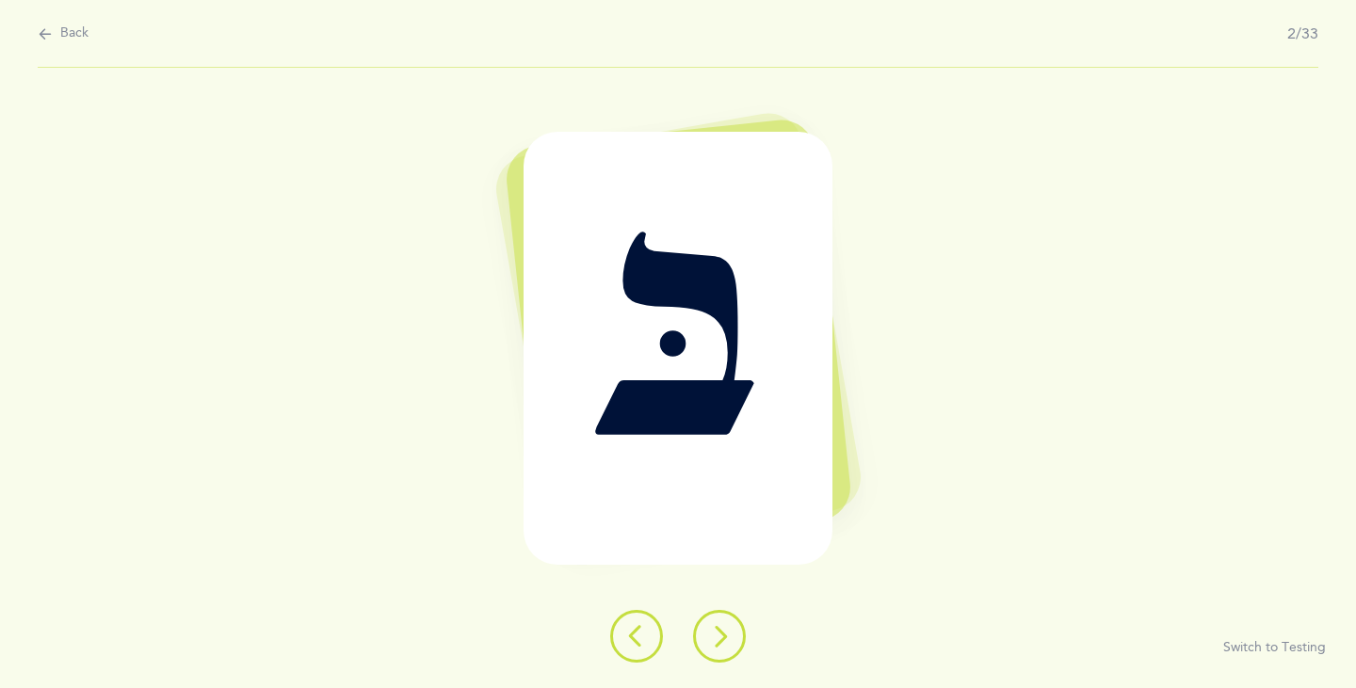
click at [723, 633] on icon at bounding box center [719, 636] width 23 height 23
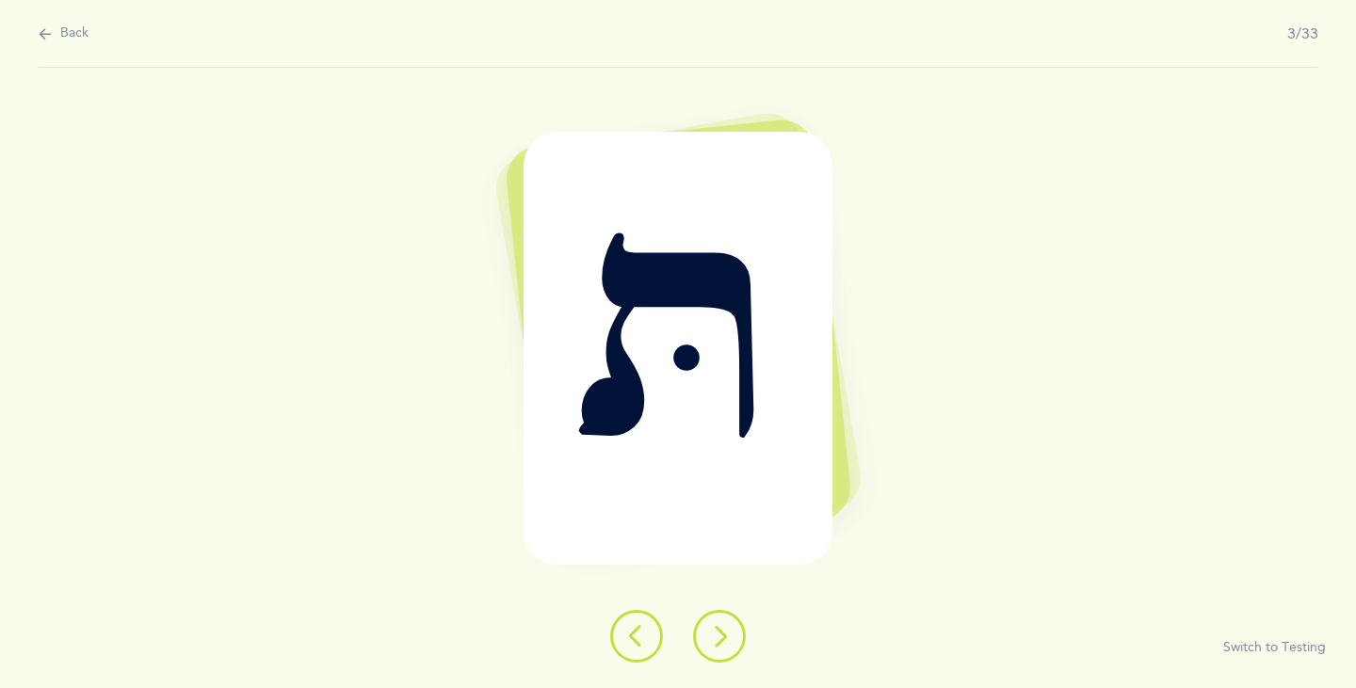
click at [723, 633] on icon at bounding box center [719, 636] width 23 height 23
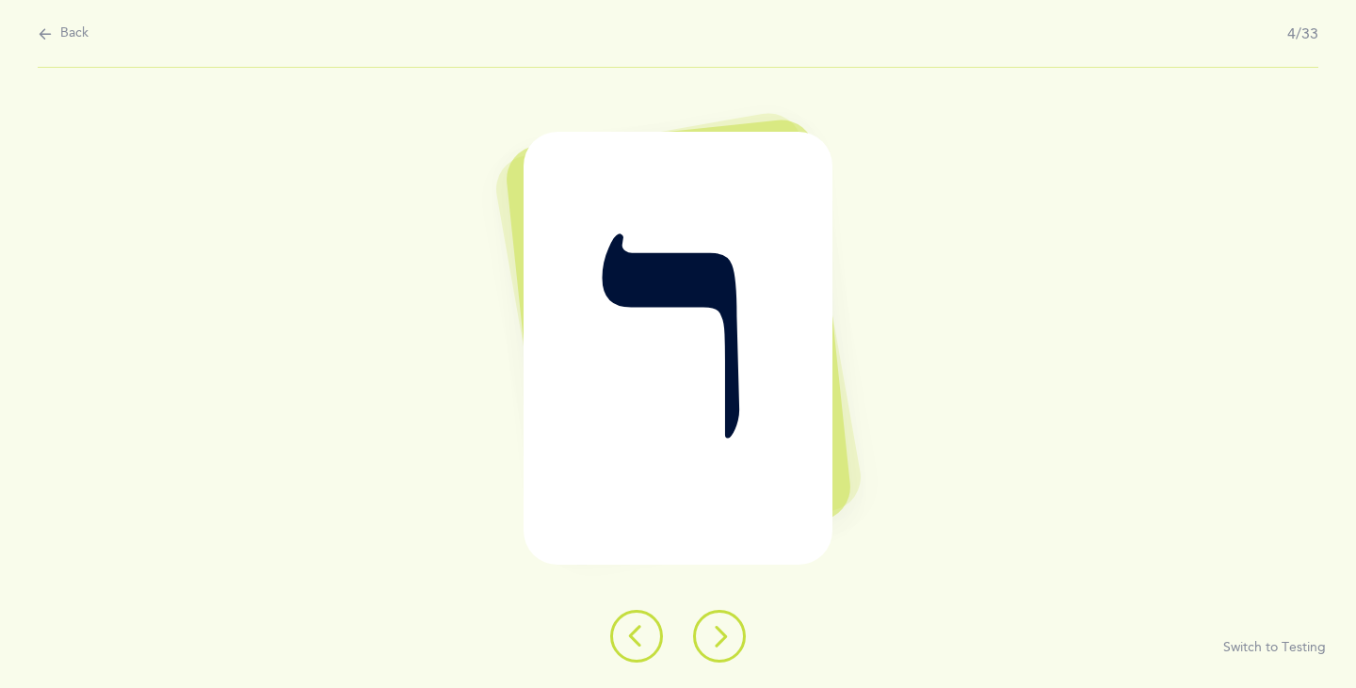
click at [723, 633] on icon at bounding box center [719, 636] width 23 height 23
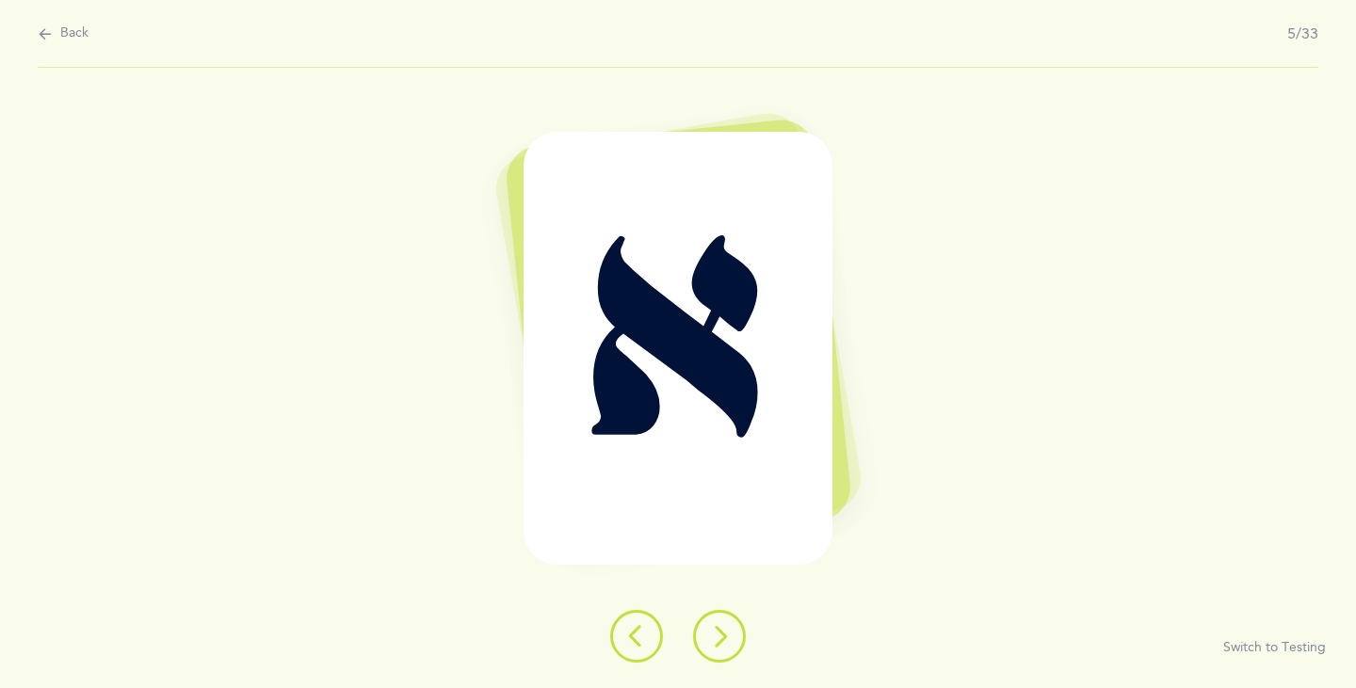
click at [723, 633] on icon at bounding box center [719, 636] width 23 height 23
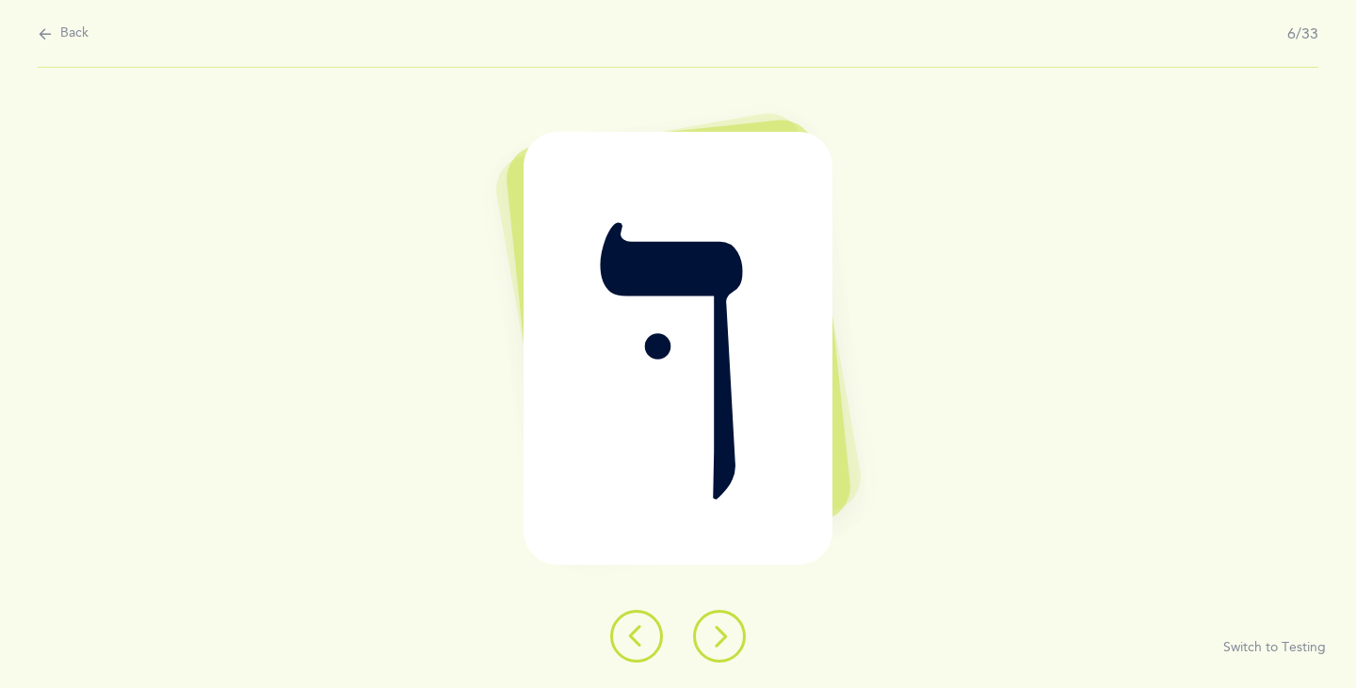
click at [723, 632] on icon at bounding box center [719, 636] width 23 height 23
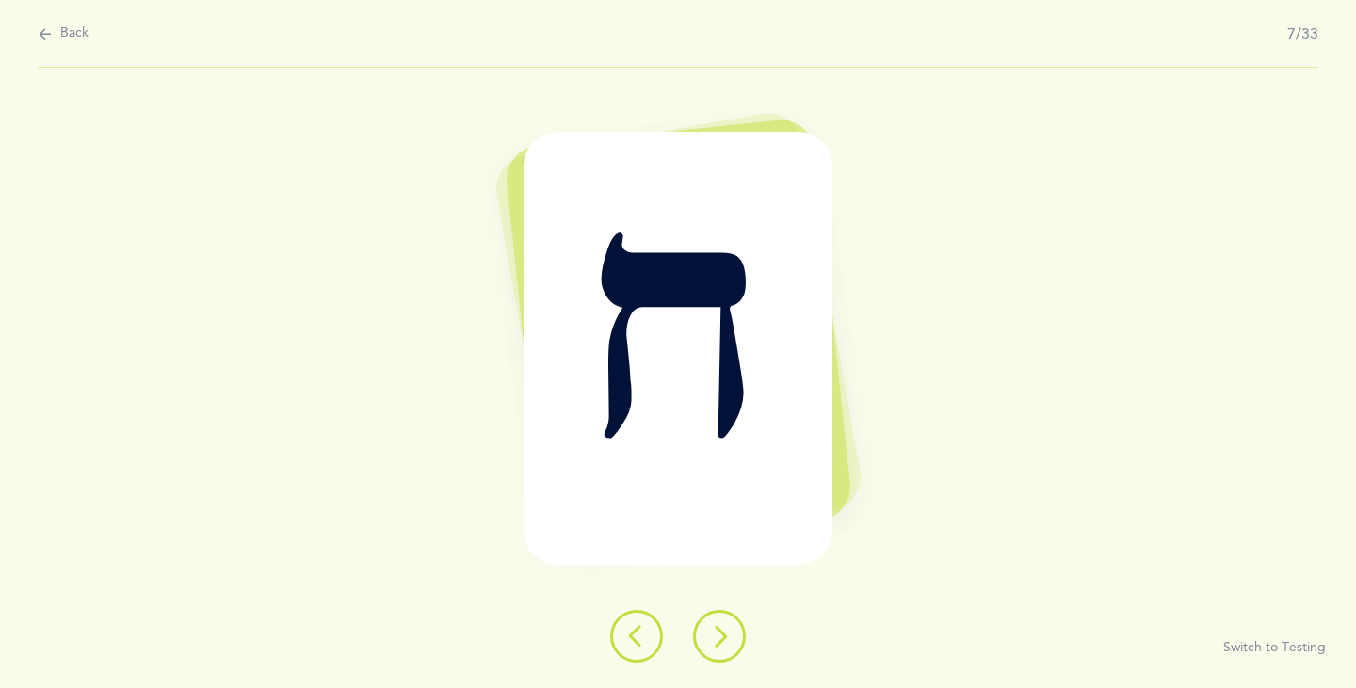
click at [731, 638] on button at bounding box center [719, 636] width 53 height 53
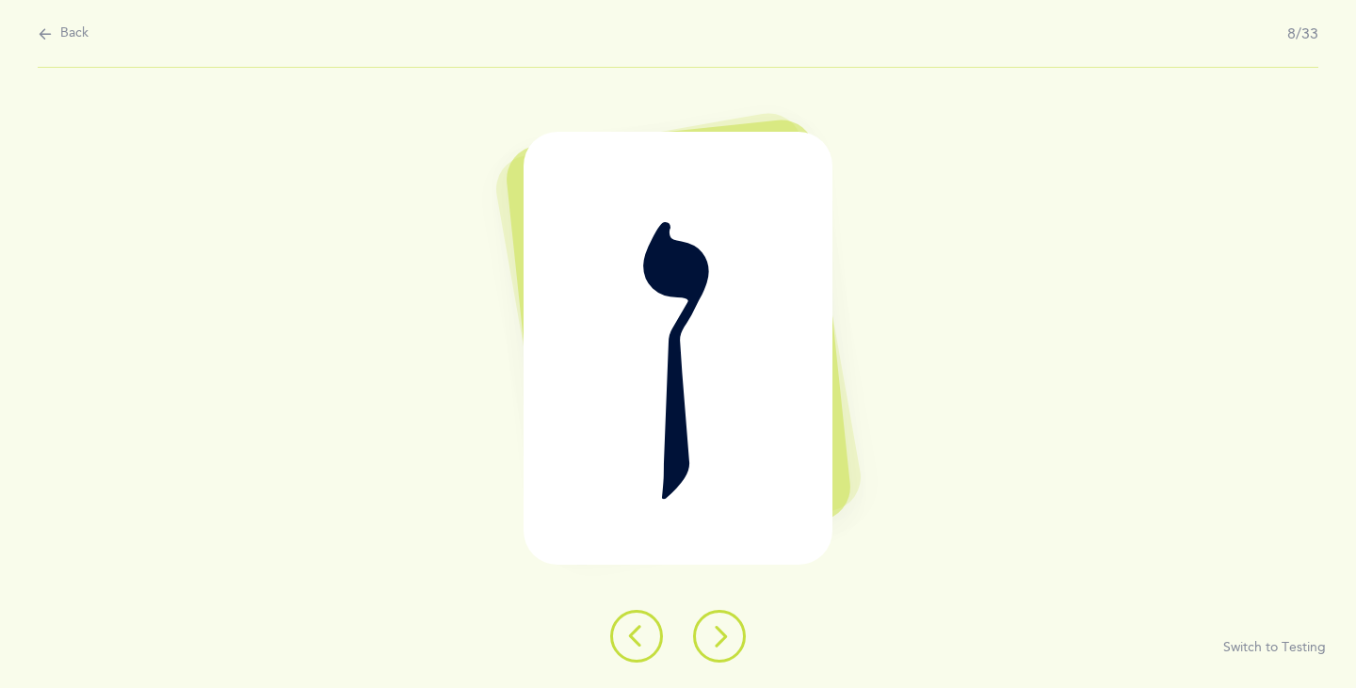
click at [731, 638] on button at bounding box center [719, 636] width 53 height 53
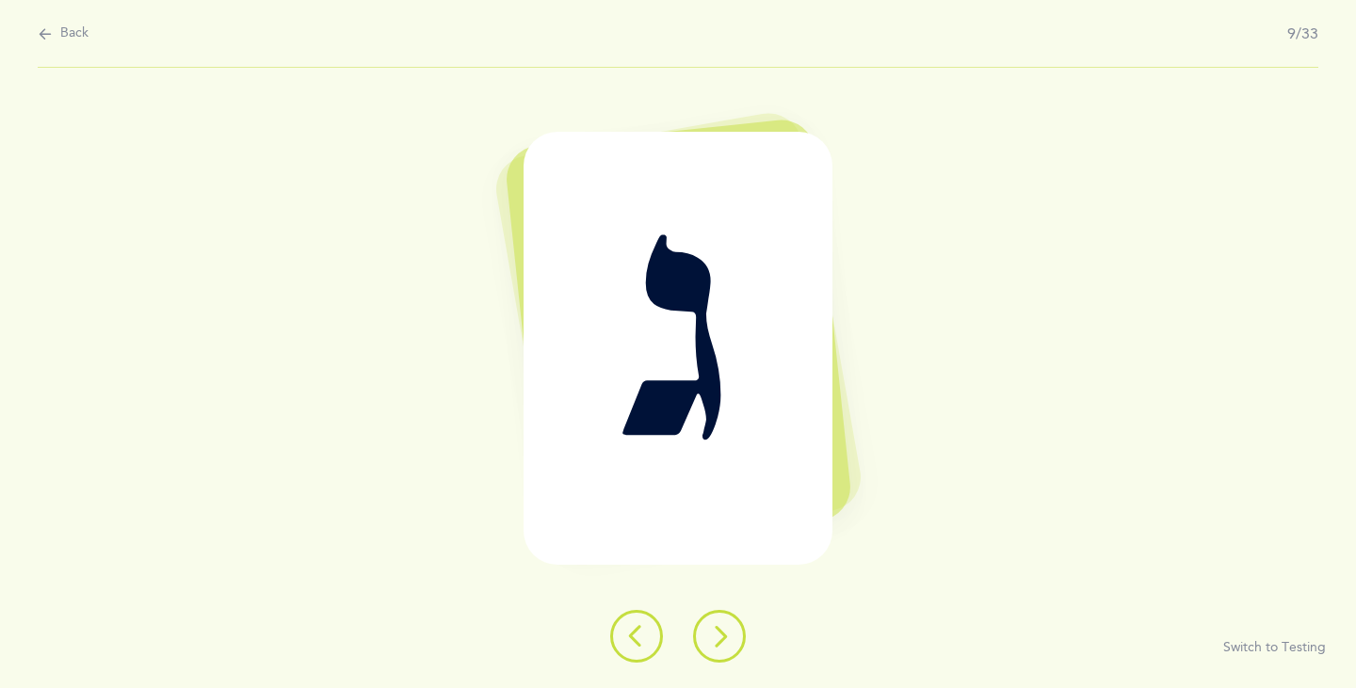
click at [731, 638] on button at bounding box center [719, 636] width 53 height 53
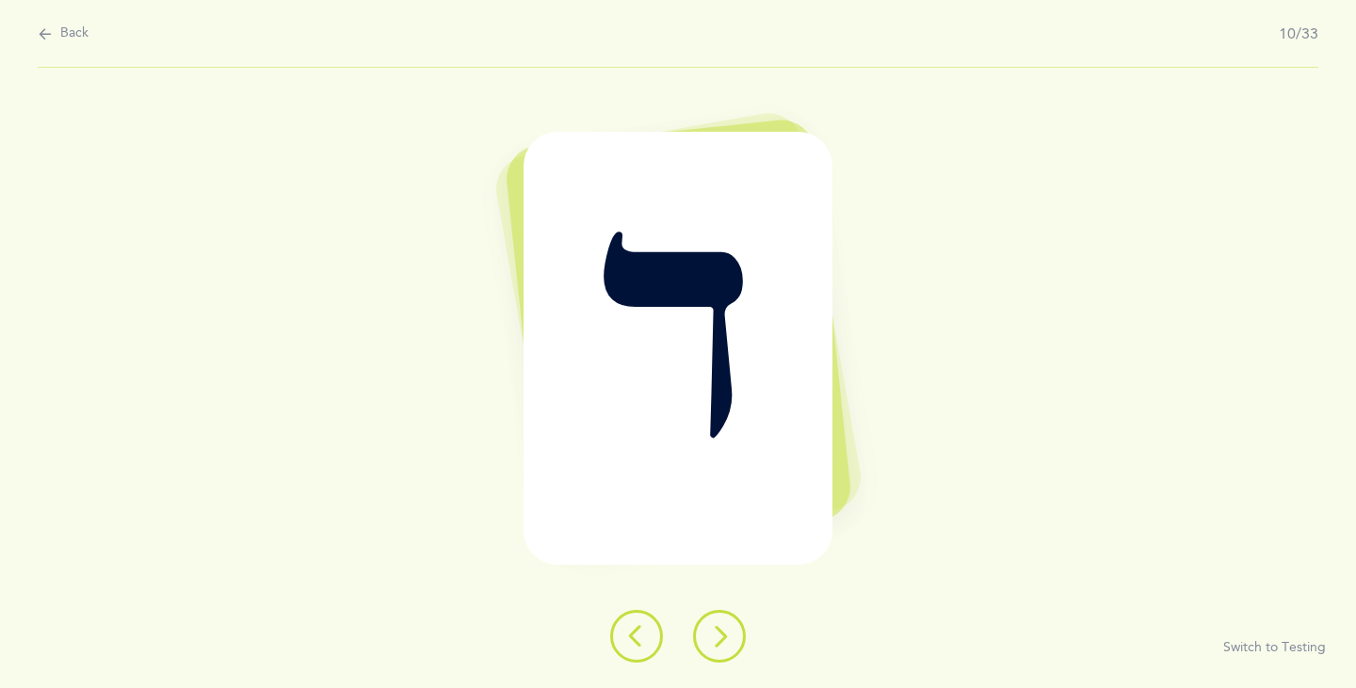
click at [731, 638] on button at bounding box center [719, 636] width 53 height 53
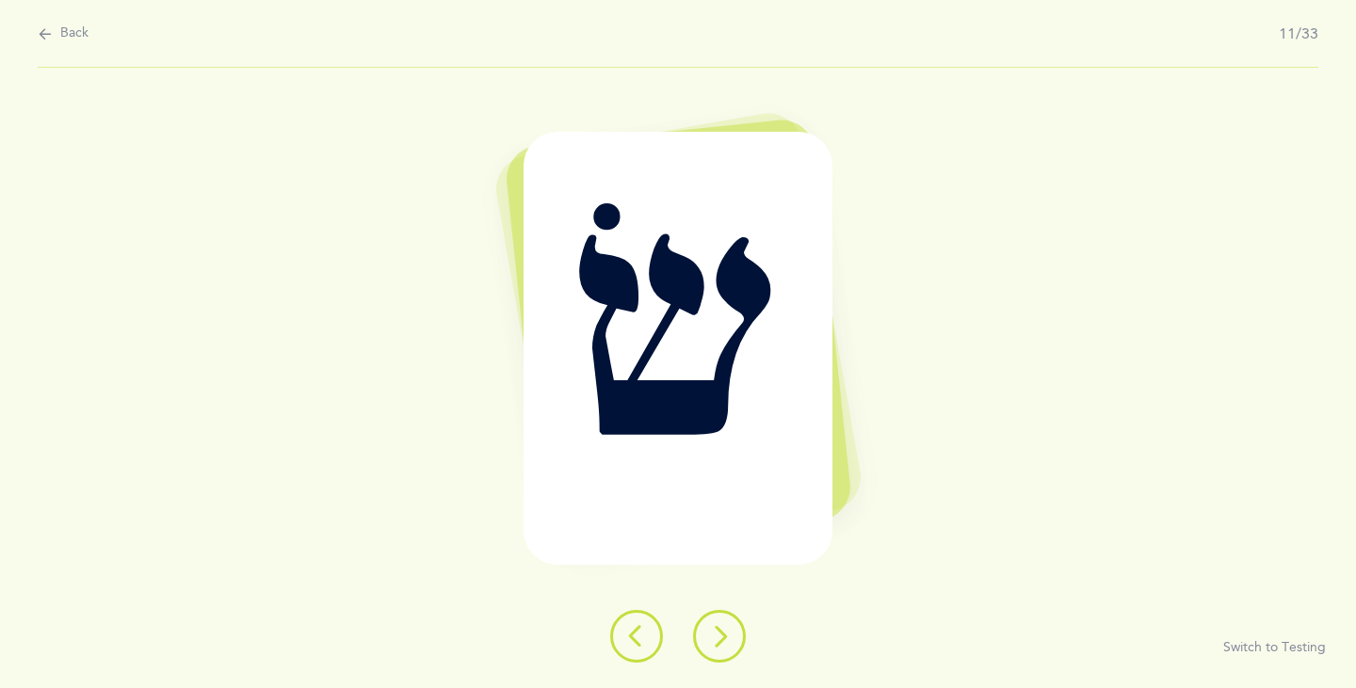
click at [701, 608] on div "שׂ Switch to Testing" at bounding box center [678, 378] width 1356 height 620
click at [721, 640] on icon at bounding box center [719, 636] width 23 height 23
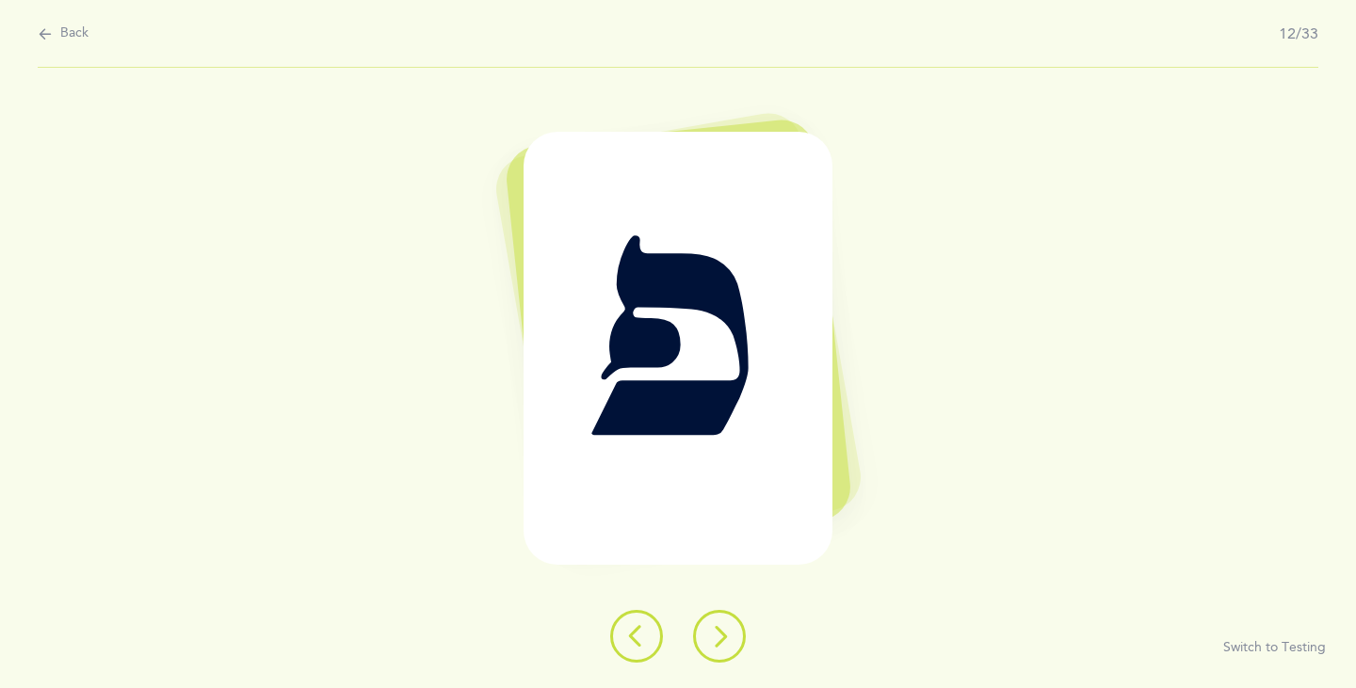
click at [725, 643] on icon at bounding box center [719, 636] width 23 height 23
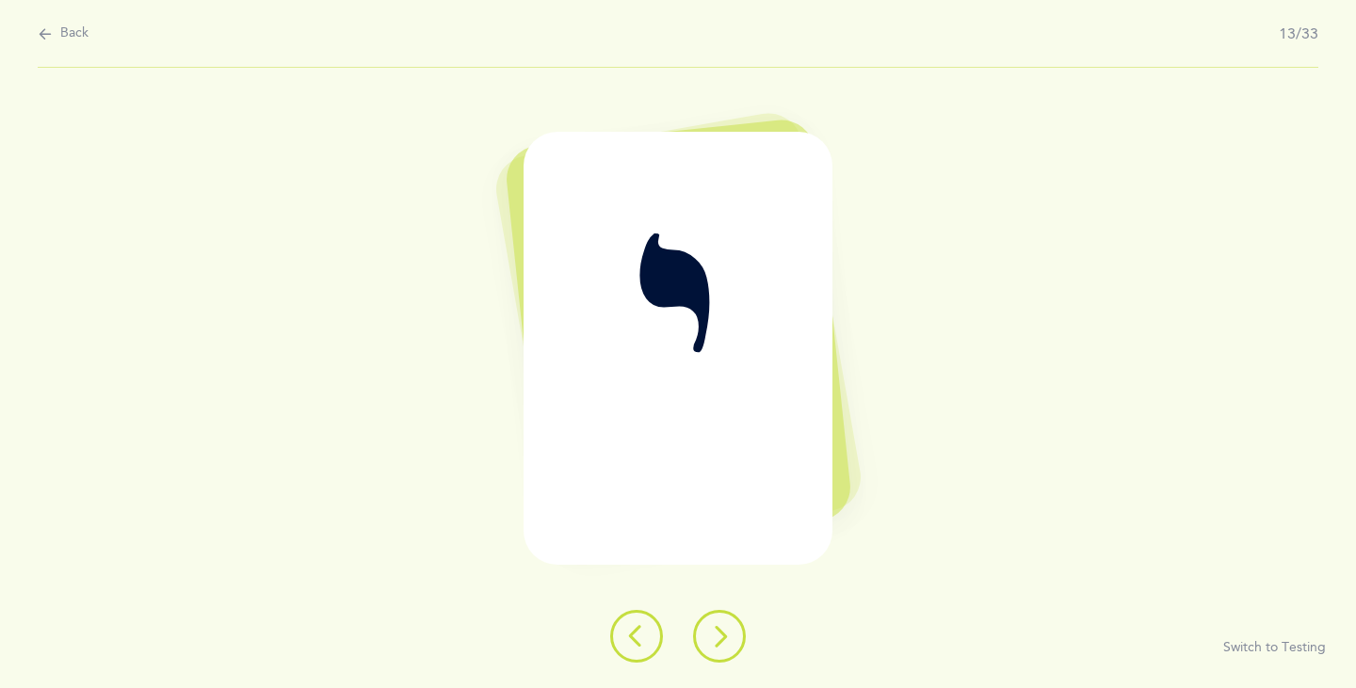
click at [725, 643] on icon at bounding box center [719, 636] width 23 height 23
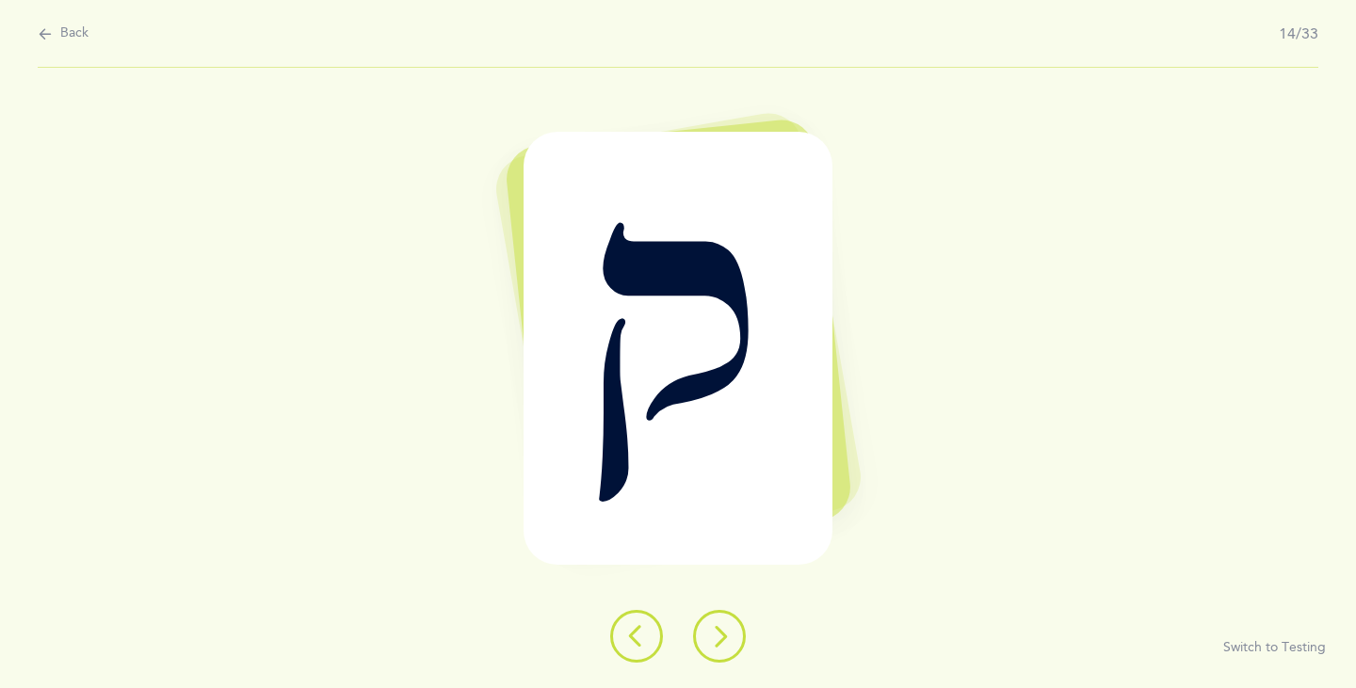
click at [725, 643] on icon at bounding box center [719, 636] width 23 height 23
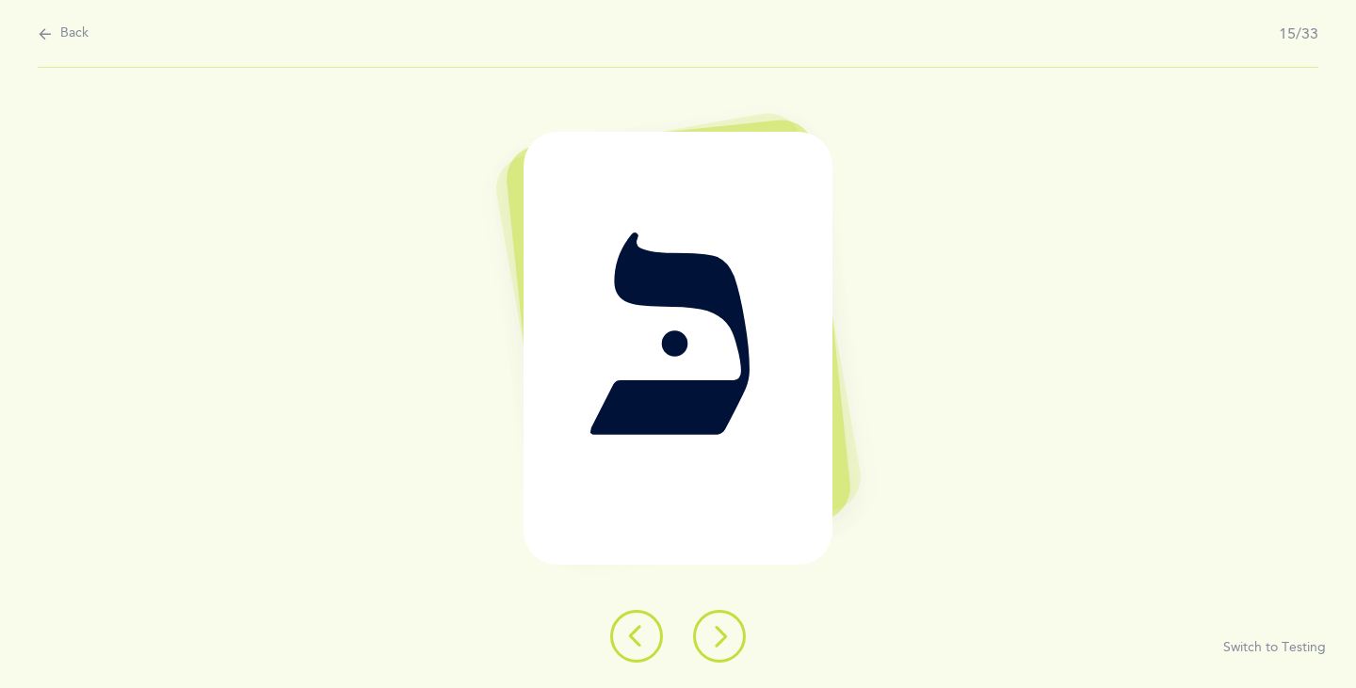
click at [725, 643] on icon at bounding box center [719, 636] width 23 height 23
